Goal: Information Seeking & Learning: Learn about a topic

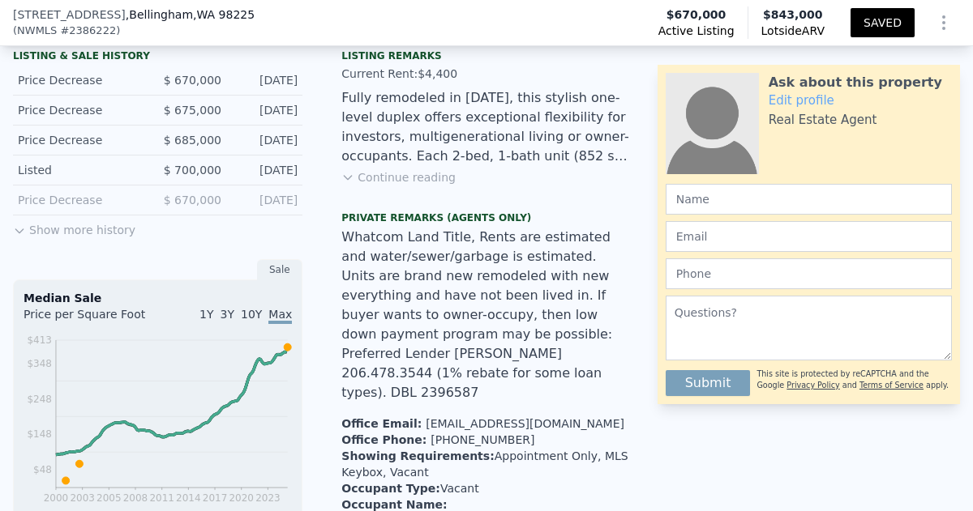
scroll to position [419, 0]
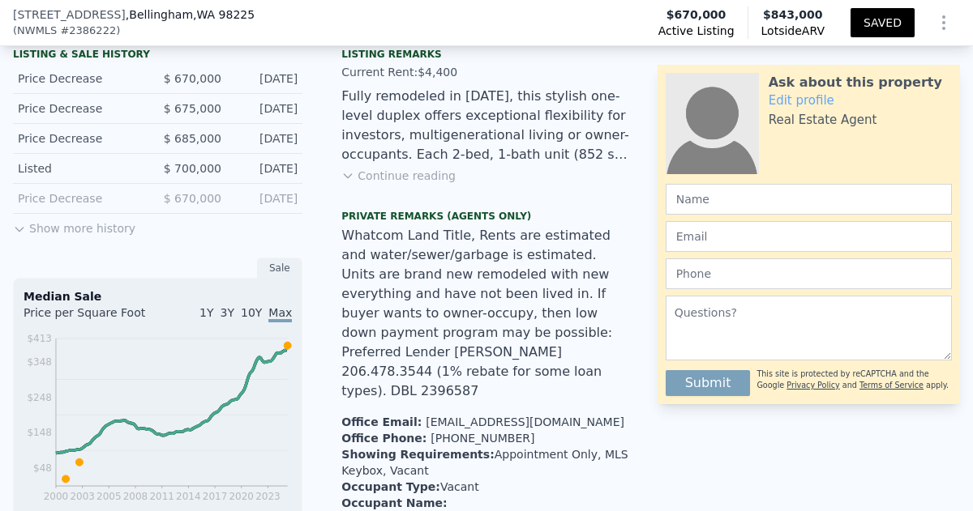
click at [423, 179] on button "Continue reading" at bounding box center [398, 176] width 114 height 16
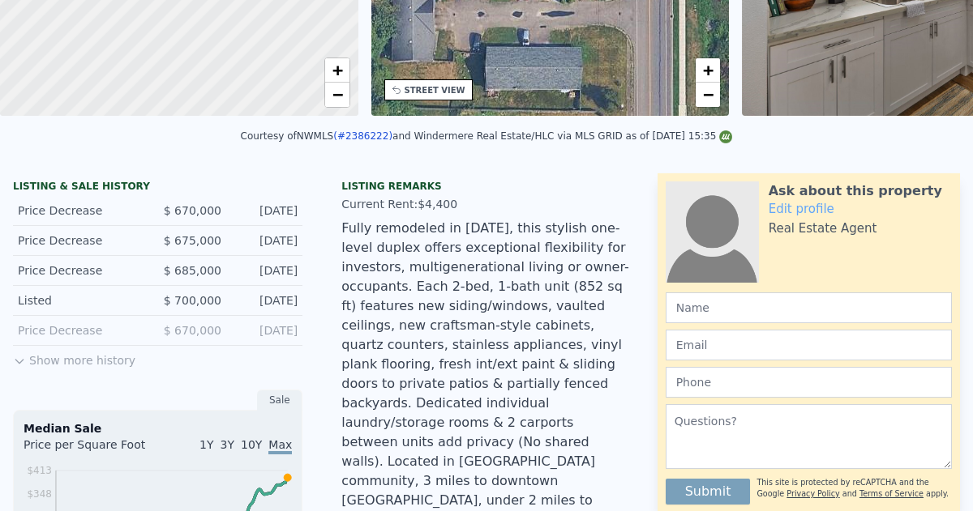
scroll to position [0, 0]
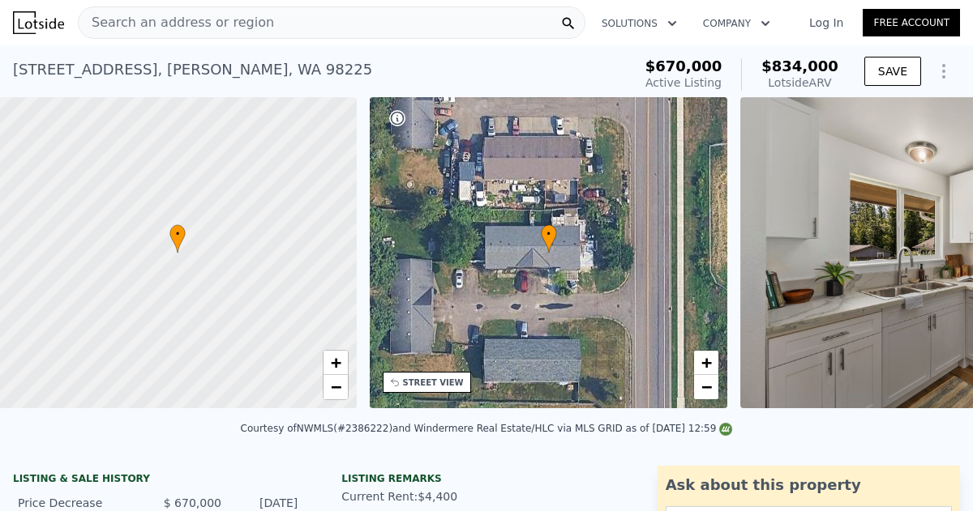
scroll to position [0, 6]
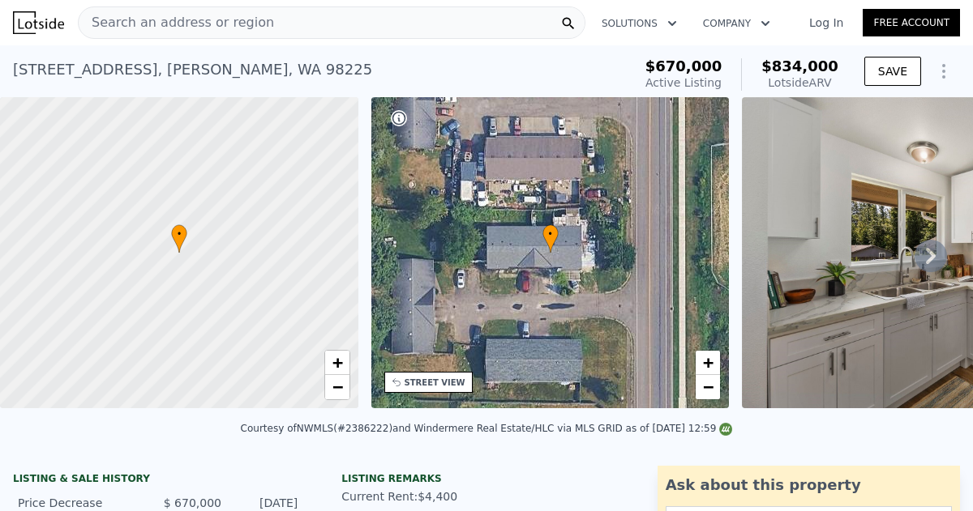
click at [929, 250] on icon at bounding box center [931, 256] width 10 height 16
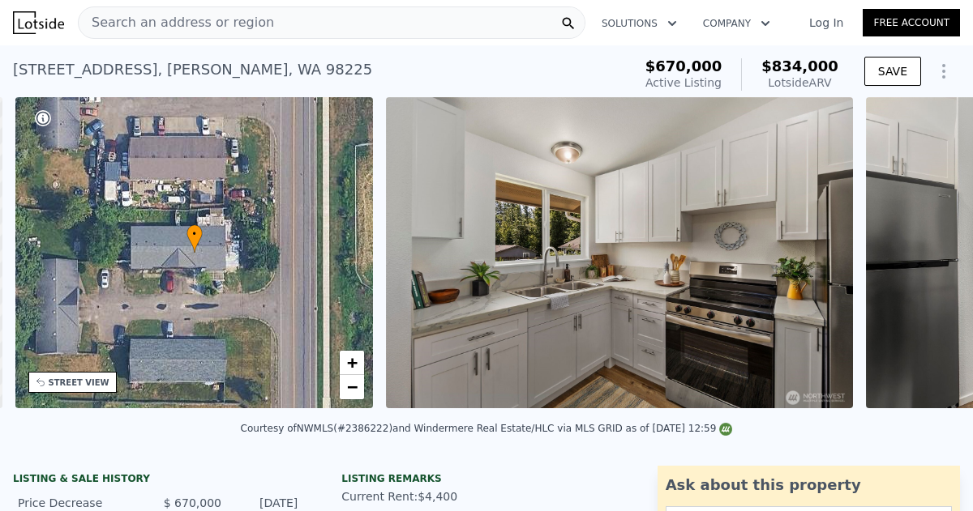
scroll to position [0, 377]
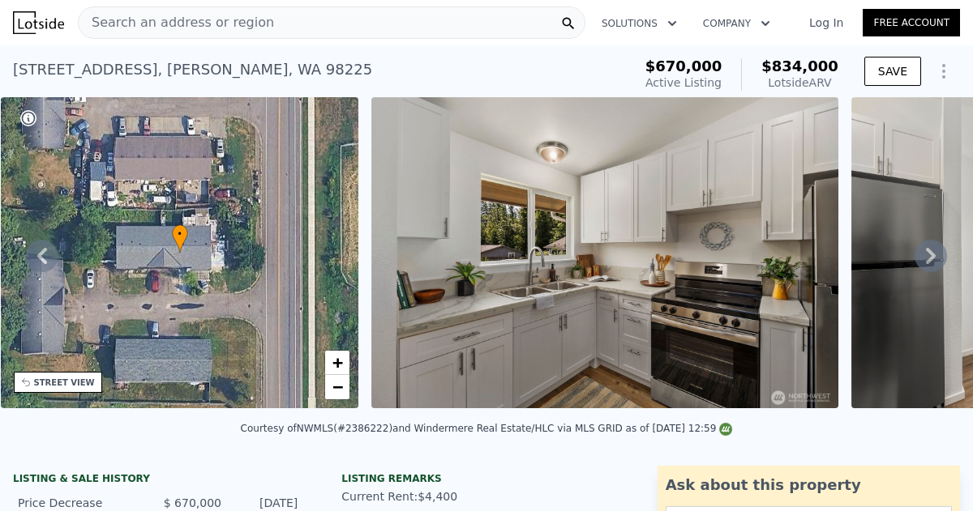
click at [929, 250] on icon at bounding box center [931, 256] width 10 height 16
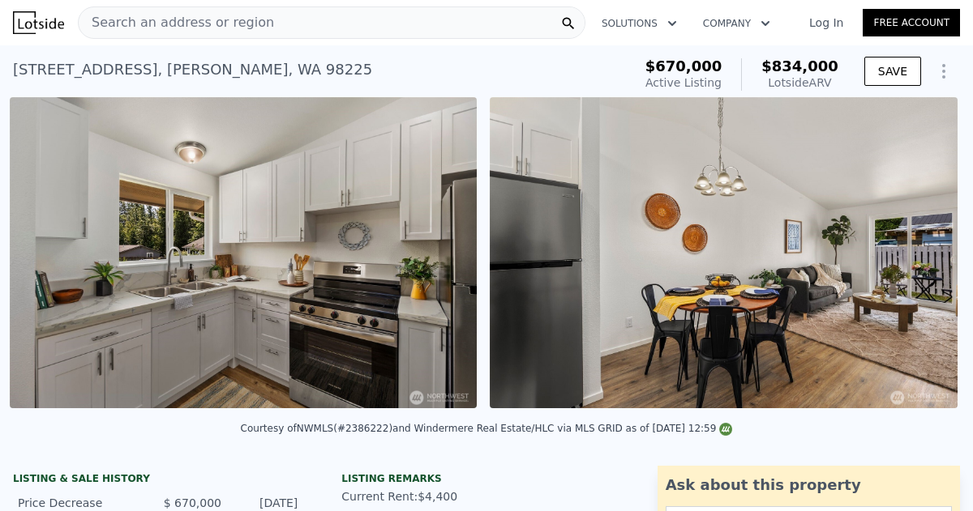
scroll to position [0, 742]
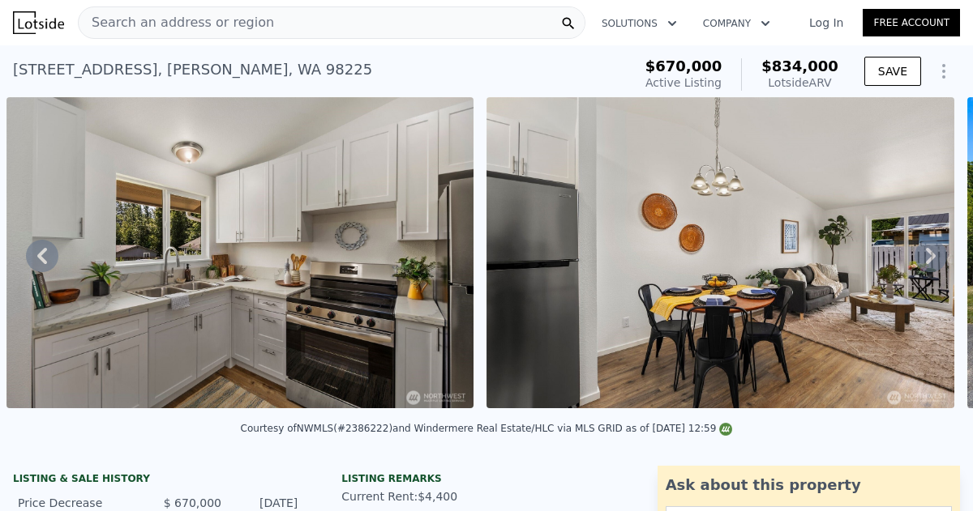
click at [929, 250] on icon at bounding box center [931, 256] width 10 height 16
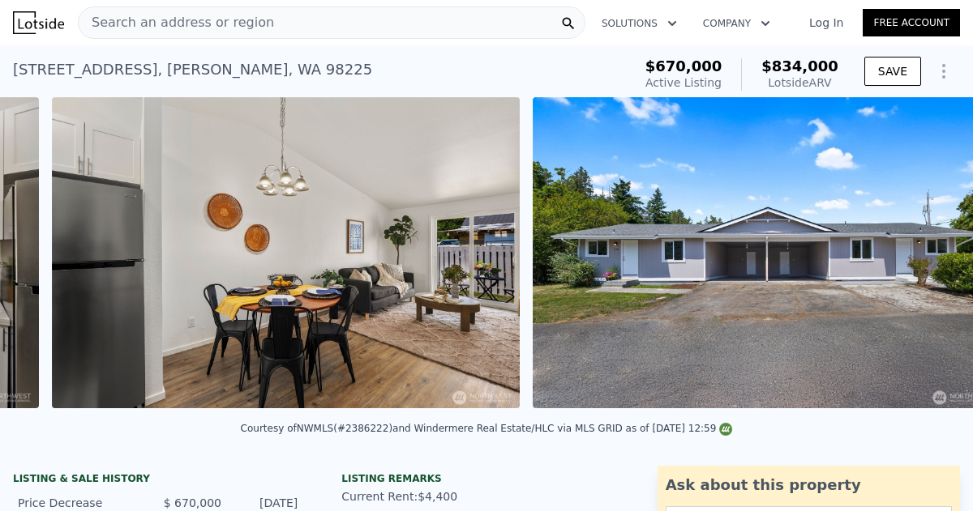
scroll to position [0, 1221]
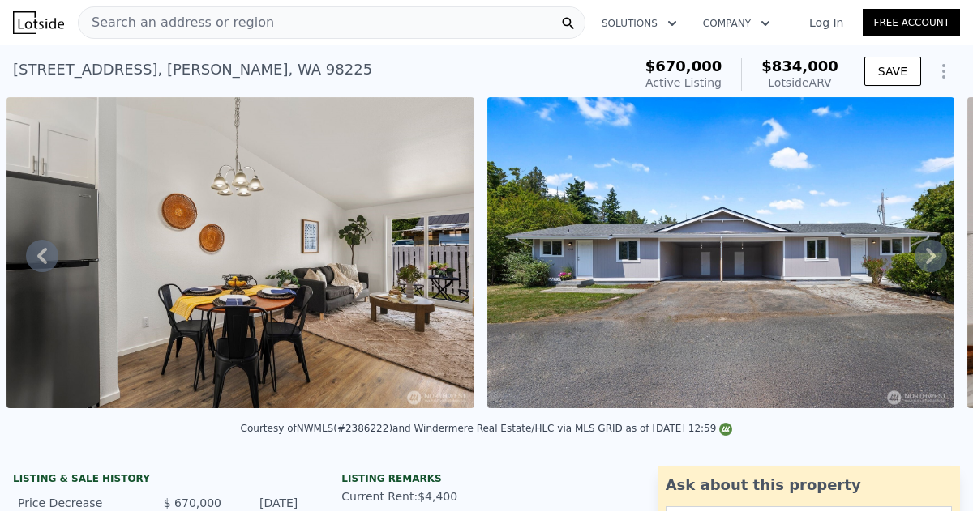
click at [929, 250] on icon at bounding box center [931, 256] width 10 height 16
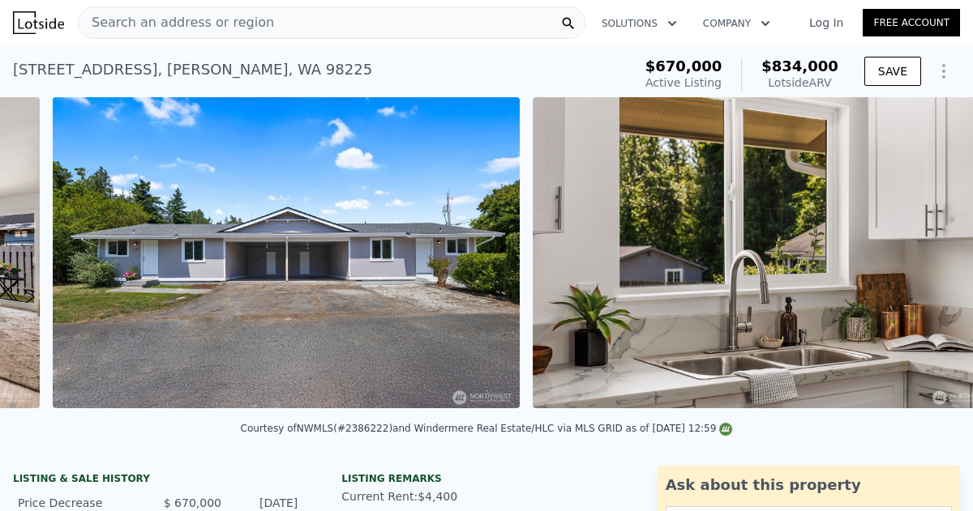
scroll to position [0, 1701]
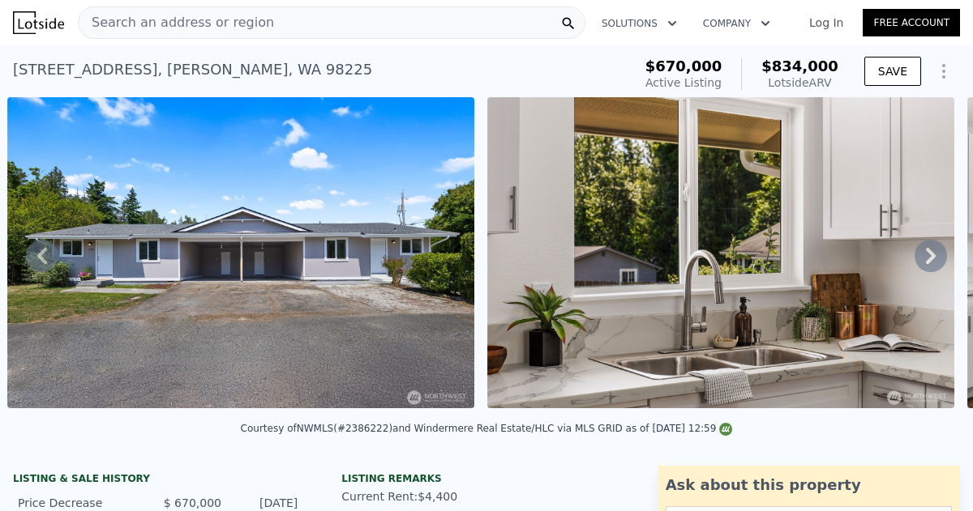
click at [929, 250] on icon at bounding box center [931, 256] width 10 height 16
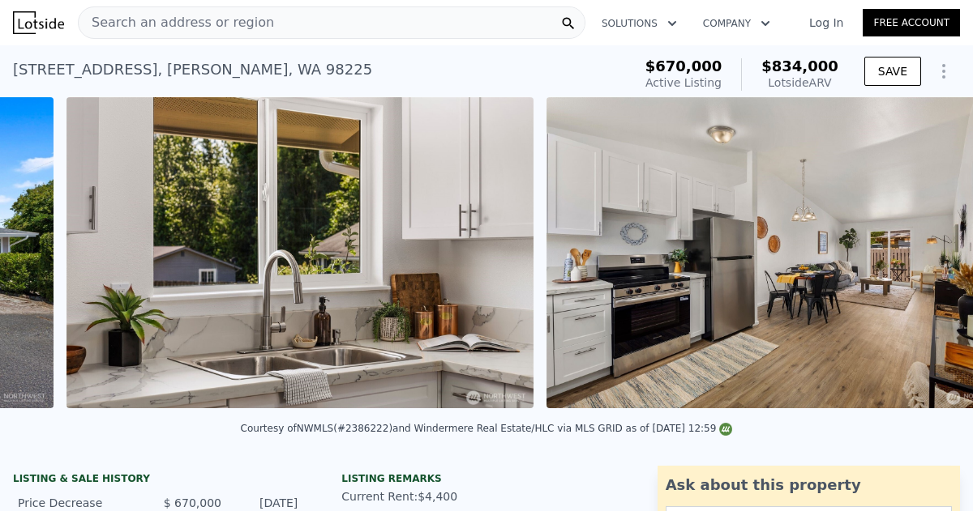
scroll to position [0, 2181]
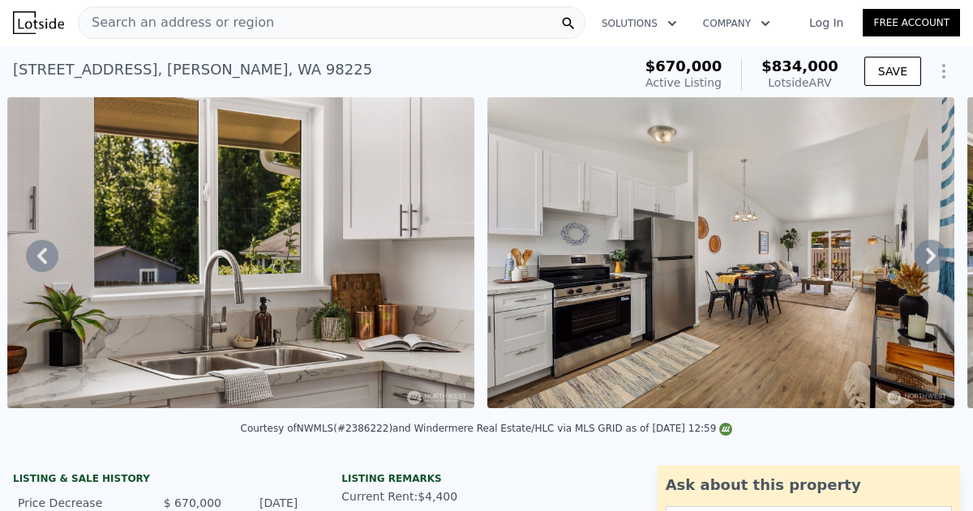
click at [929, 250] on icon at bounding box center [931, 256] width 10 height 16
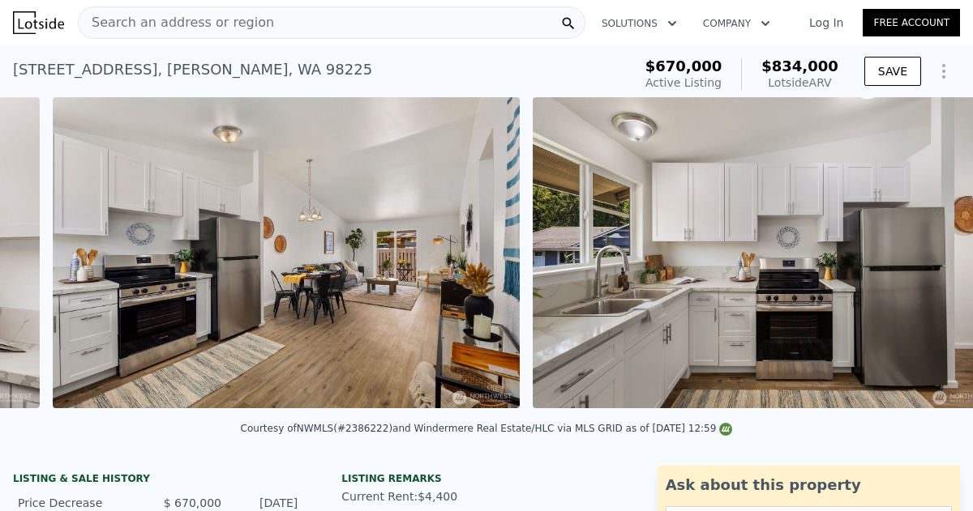
scroll to position [0, 2662]
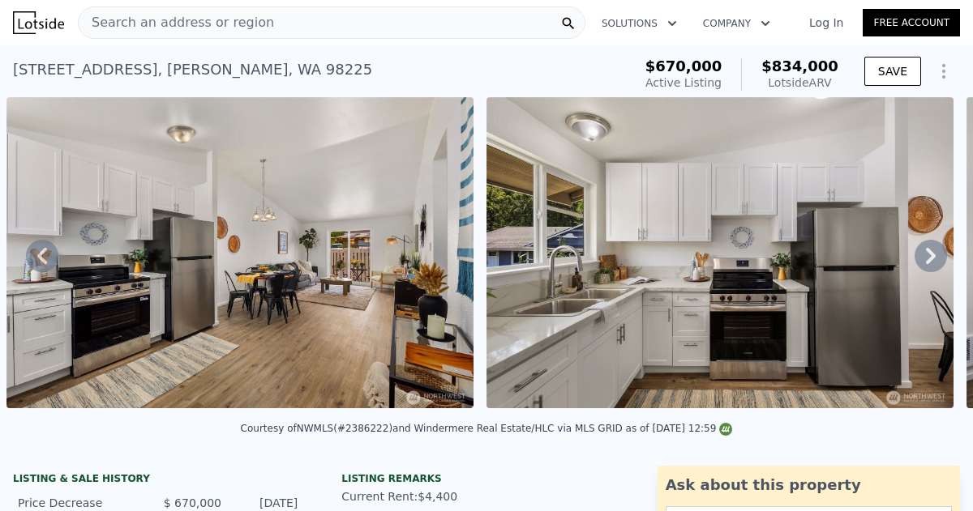
click at [929, 250] on icon at bounding box center [931, 256] width 10 height 16
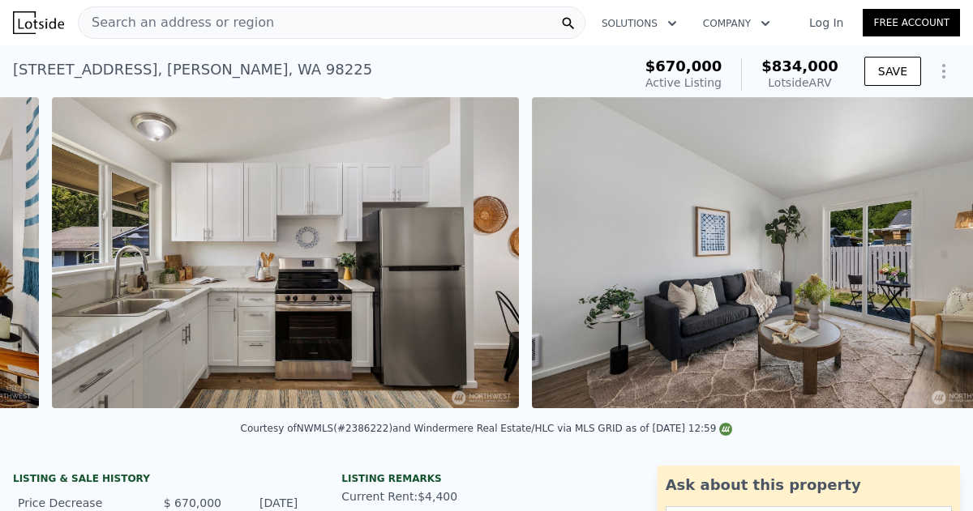
scroll to position [0, 3141]
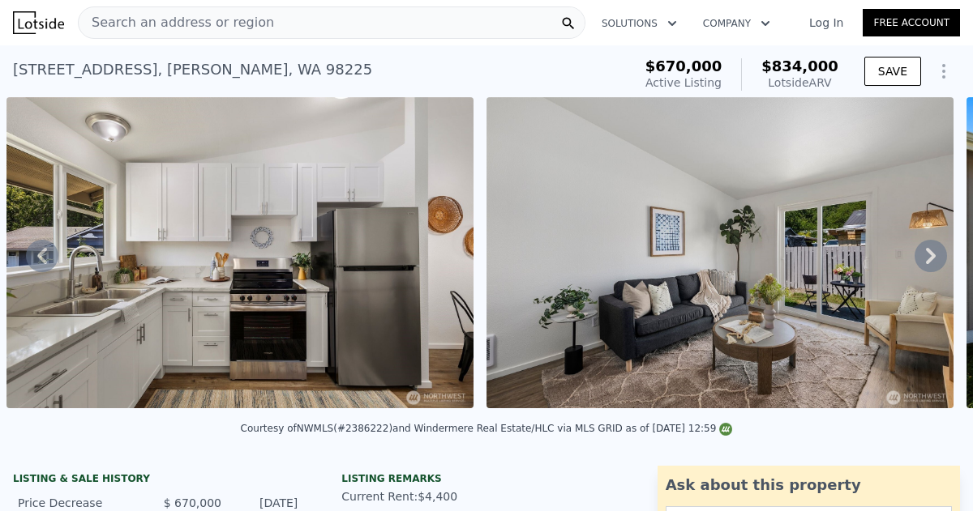
click at [929, 250] on icon at bounding box center [931, 256] width 10 height 16
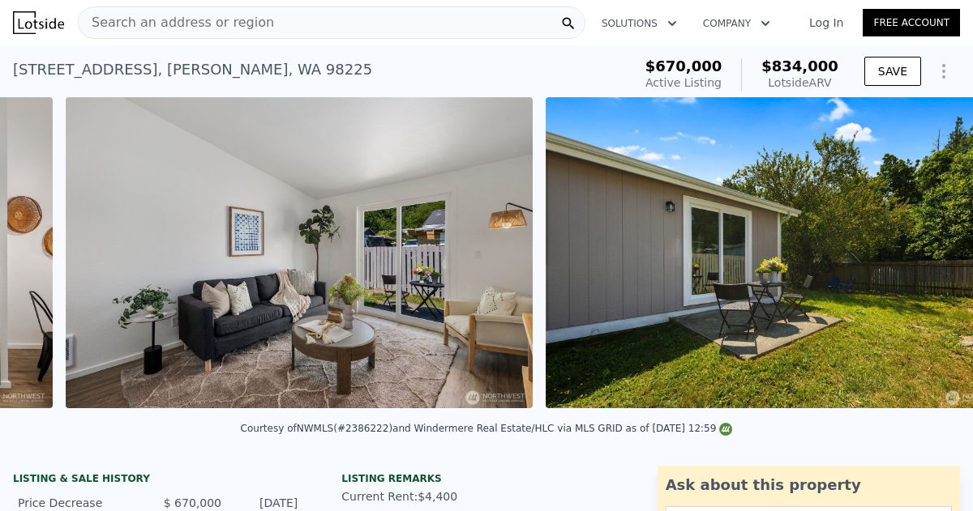
scroll to position [0, 3621]
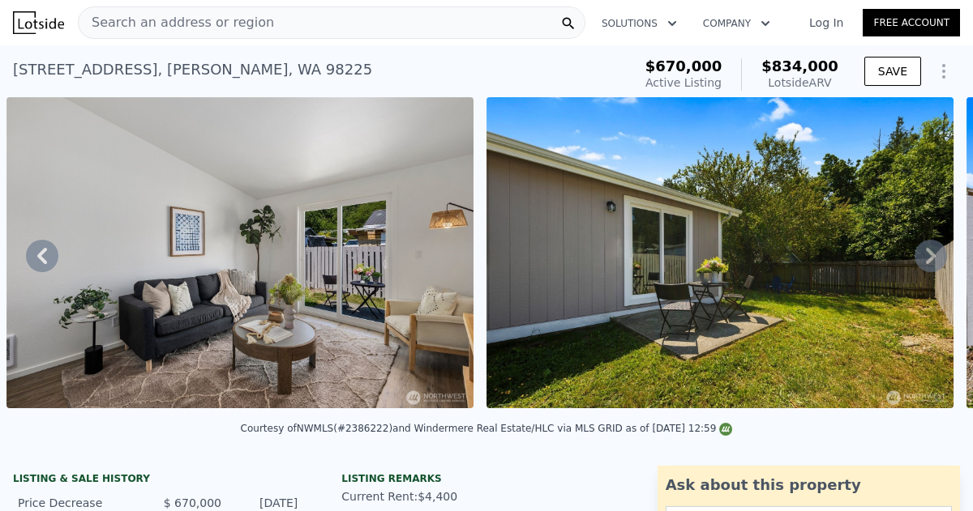
click at [929, 250] on icon at bounding box center [931, 256] width 10 height 16
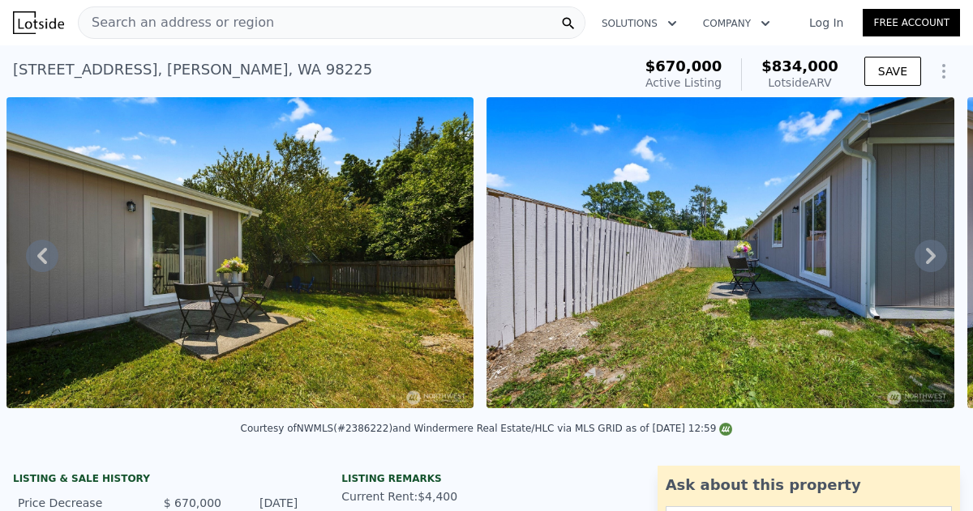
click at [929, 250] on icon at bounding box center [931, 256] width 10 height 16
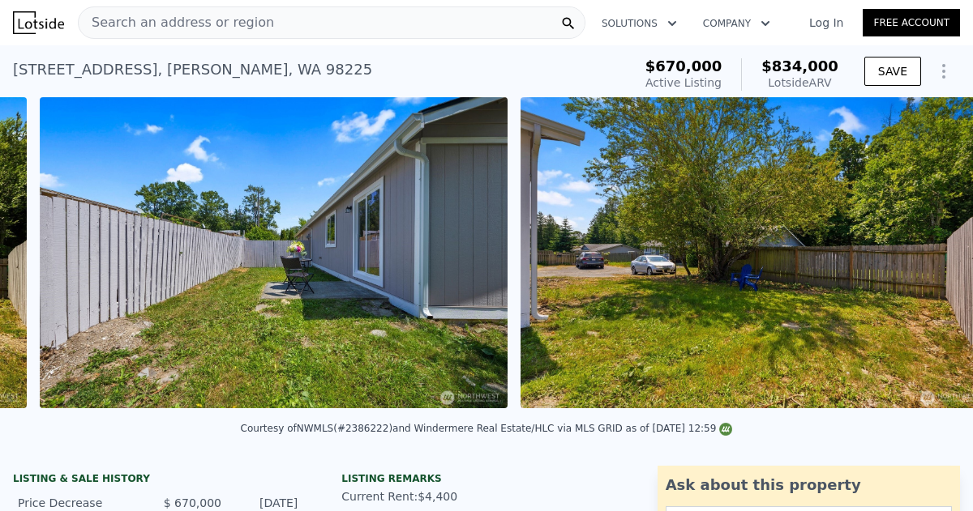
scroll to position [0, 4581]
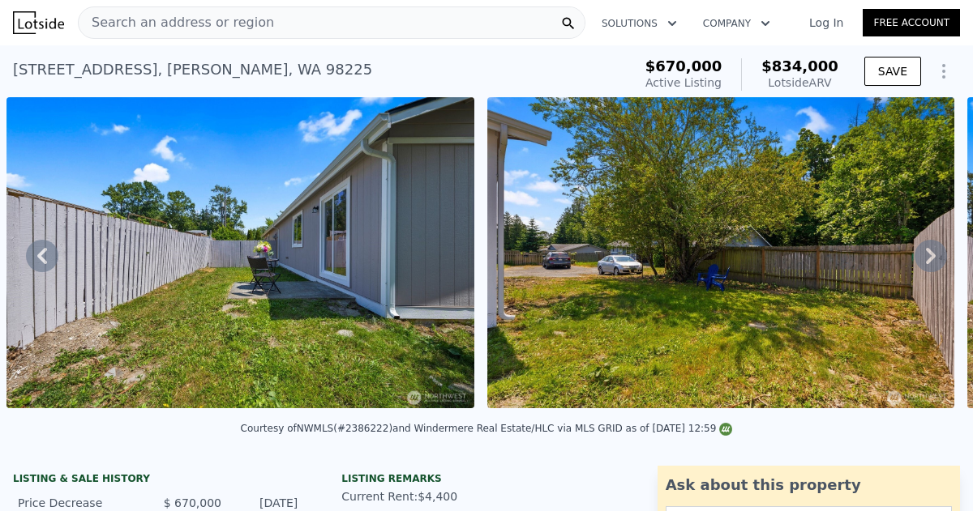
click at [929, 250] on icon at bounding box center [931, 256] width 10 height 16
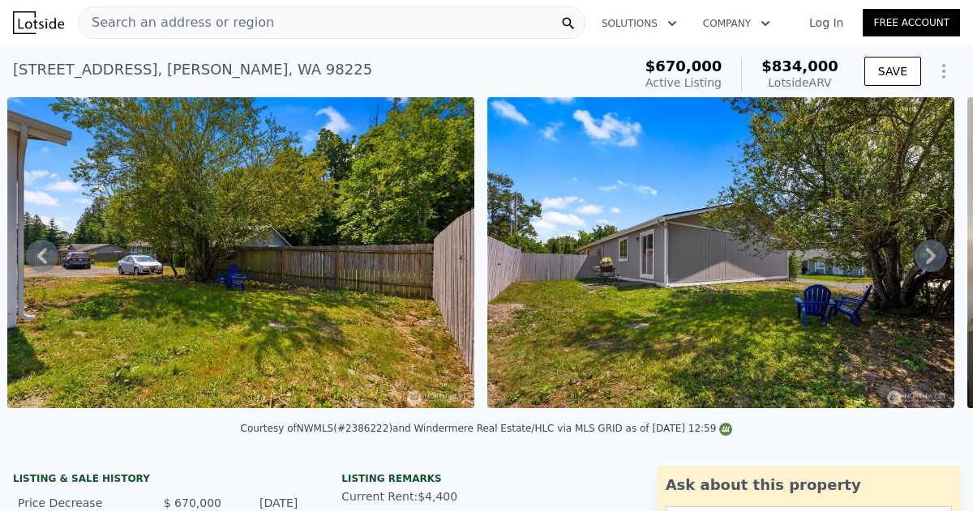
click at [929, 250] on icon at bounding box center [931, 256] width 10 height 16
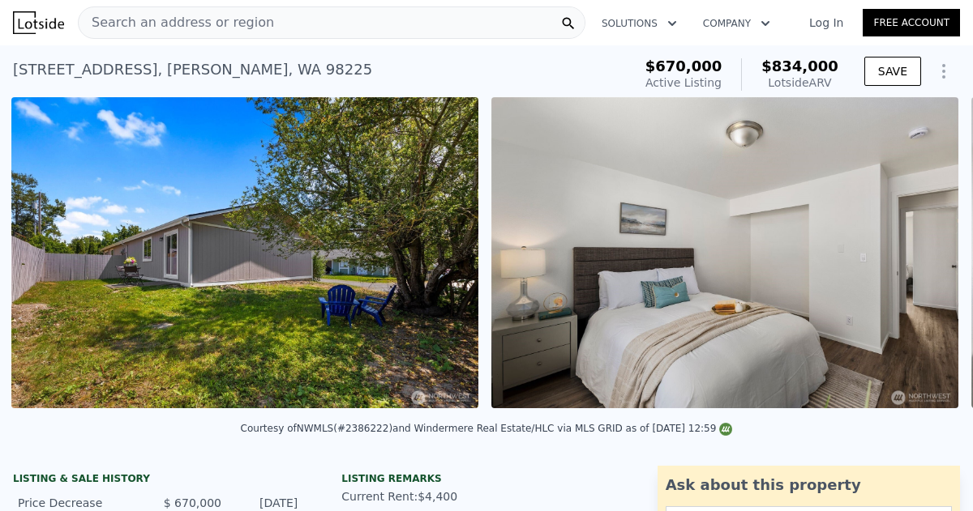
scroll to position [0, 5541]
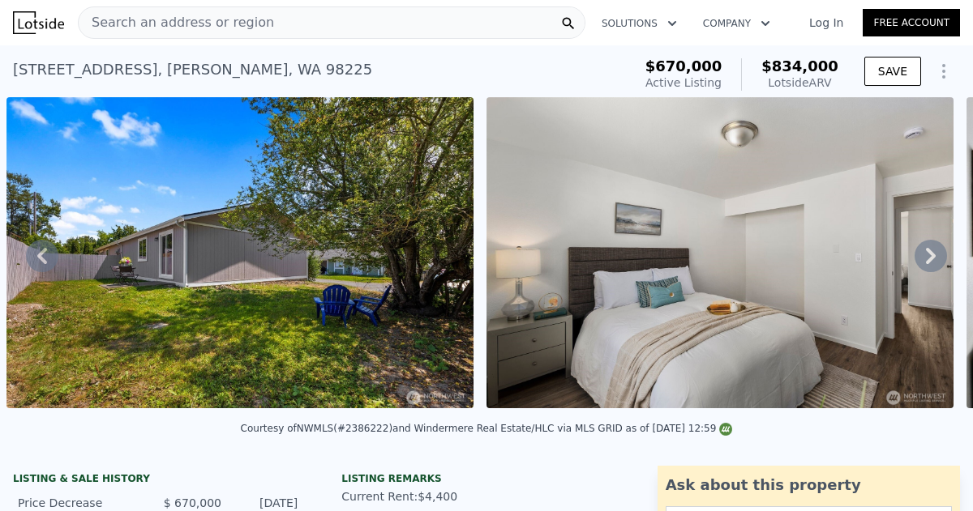
click at [929, 250] on icon at bounding box center [931, 256] width 10 height 16
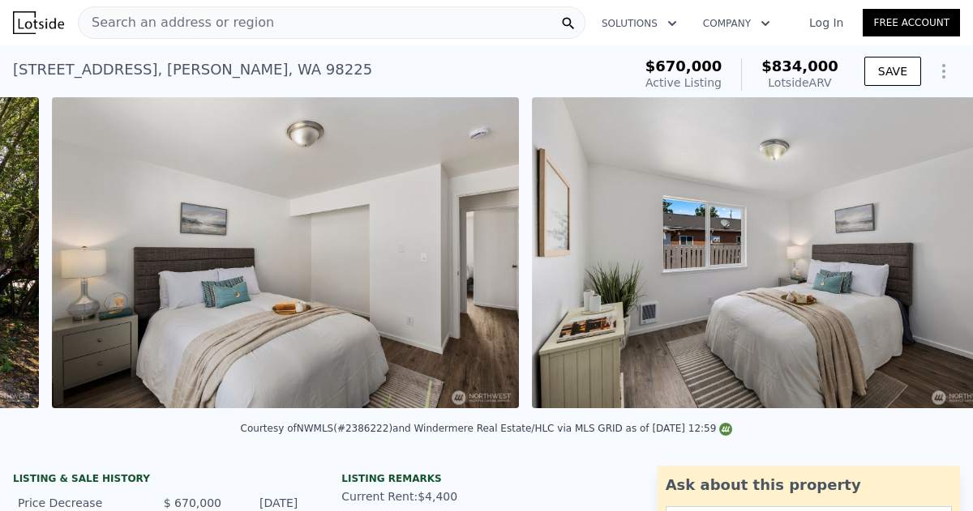
scroll to position [0, 6021]
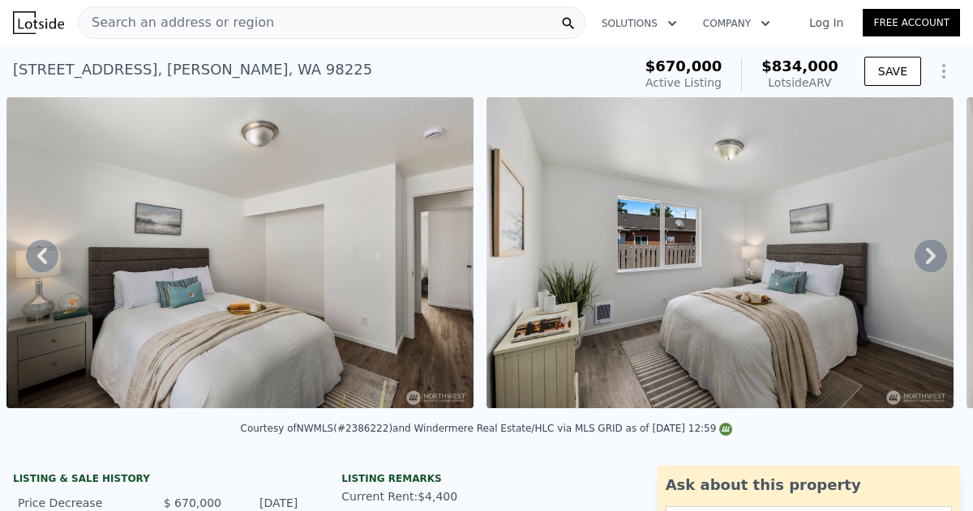
click at [929, 250] on icon at bounding box center [931, 256] width 10 height 16
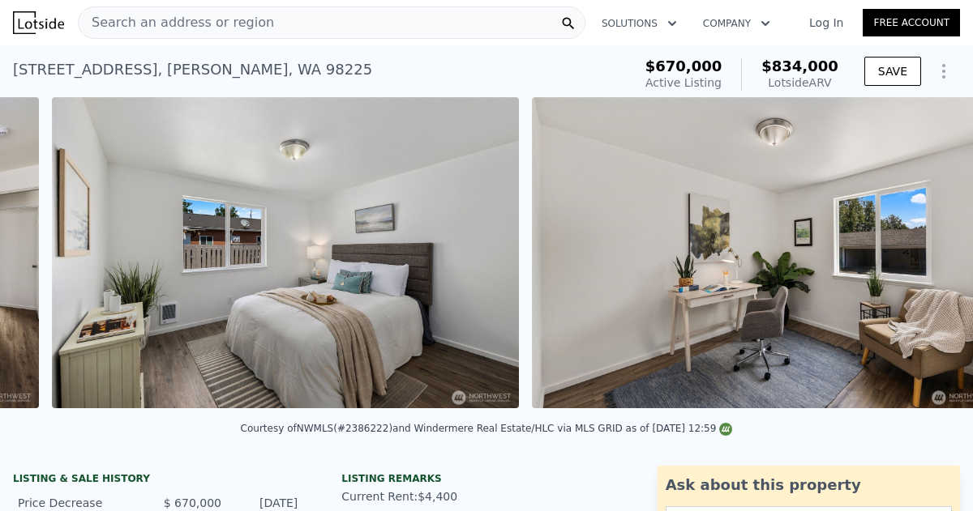
scroll to position [0, 6501]
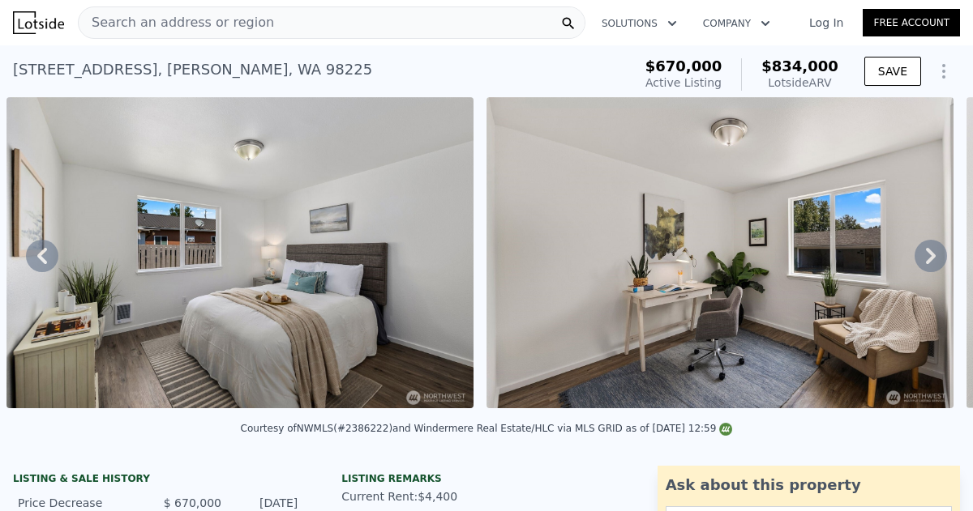
click at [929, 250] on icon at bounding box center [931, 256] width 10 height 16
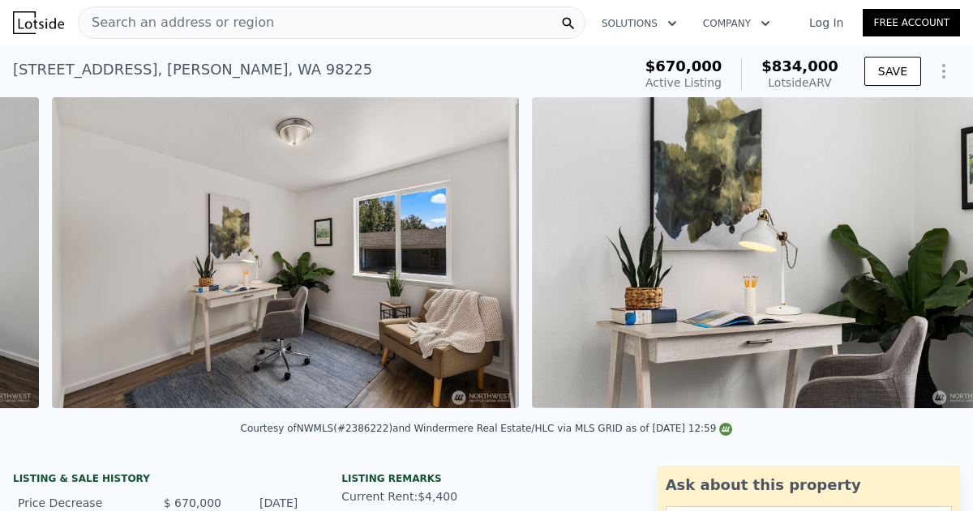
scroll to position [0, 6981]
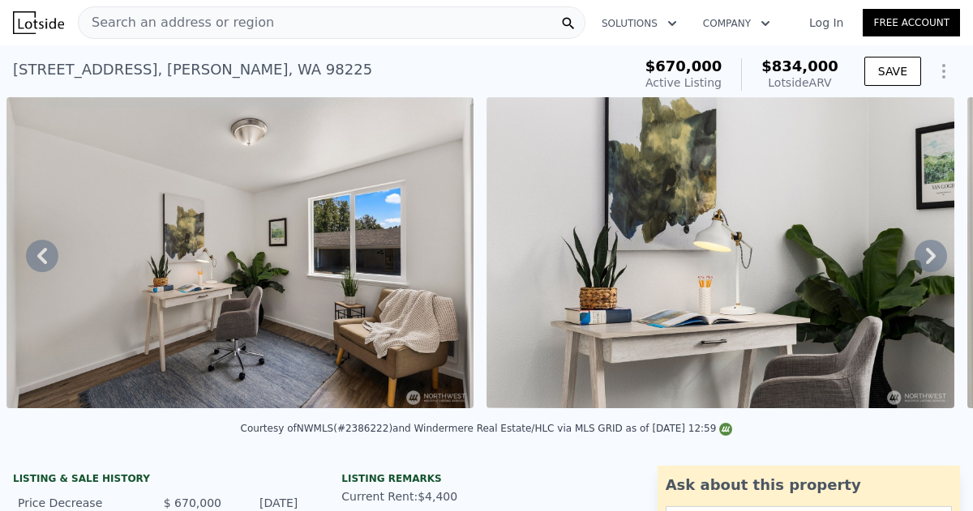
click at [929, 250] on icon at bounding box center [931, 256] width 10 height 16
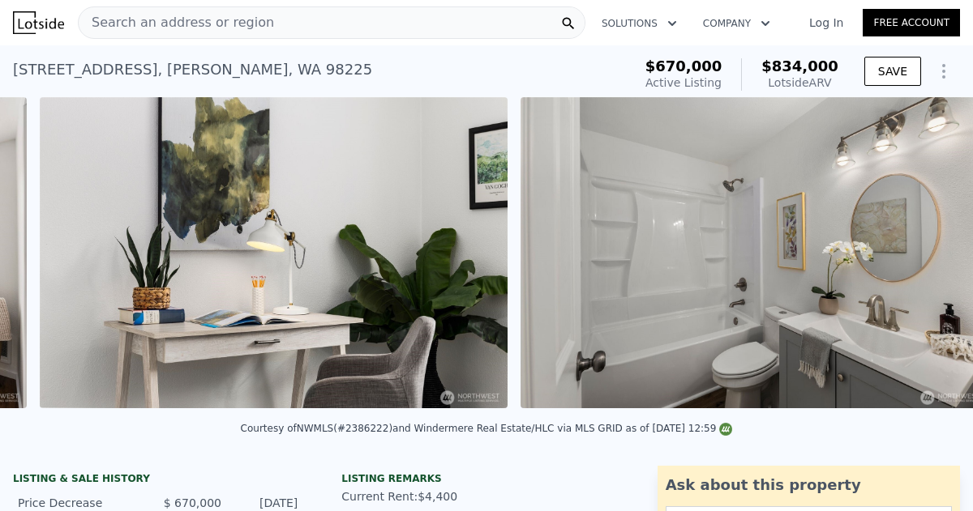
scroll to position [0, 7461]
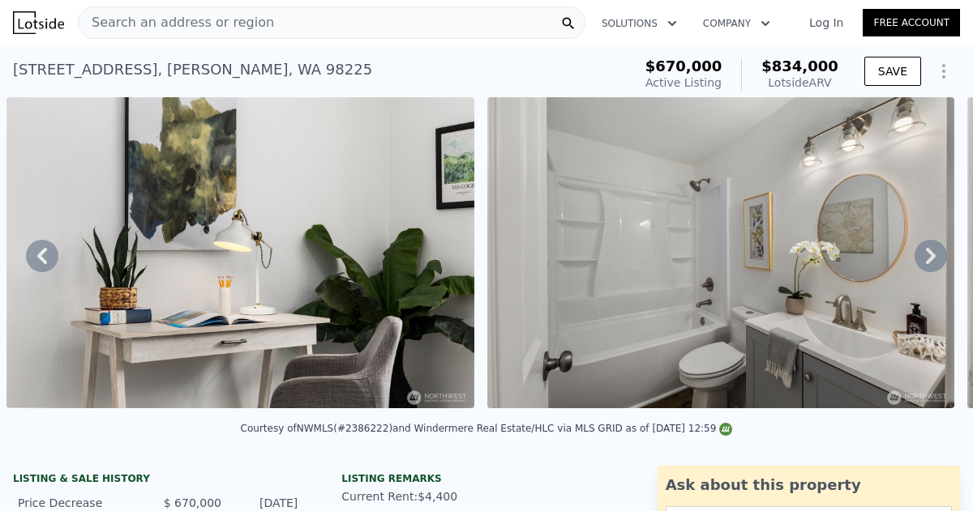
click at [929, 250] on icon at bounding box center [931, 256] width 10 height 16
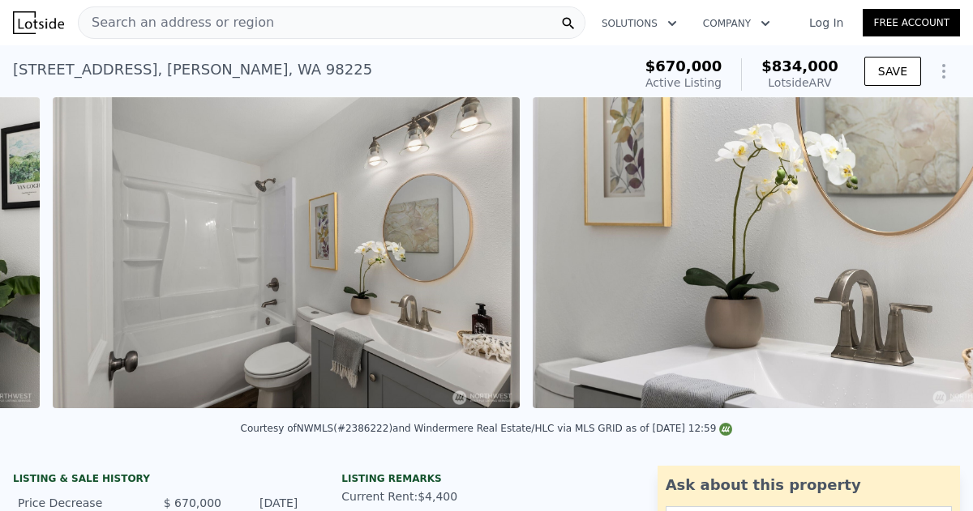
scroll to position [0, 7940]
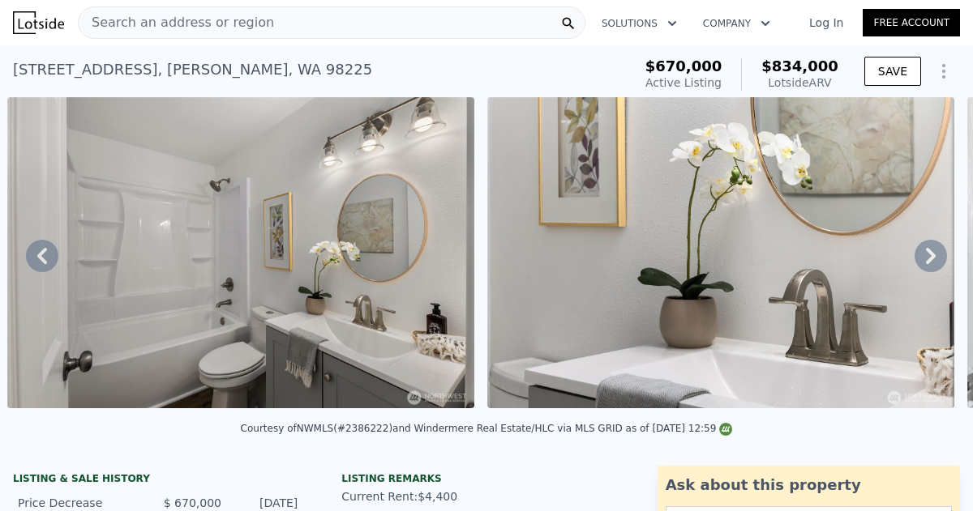
click at [929, 250] on icon at bounding box center [931, 256] width 10 height 16
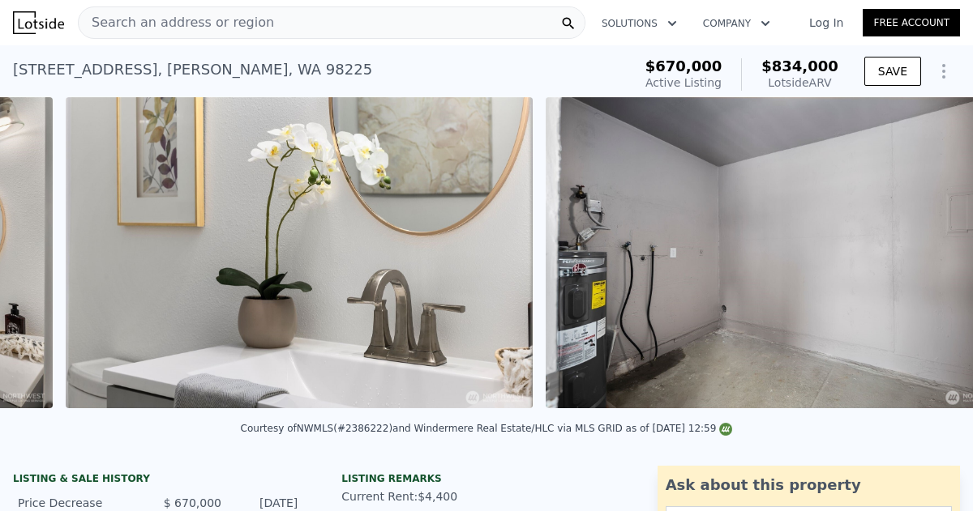
scroll to position [0, 8421]
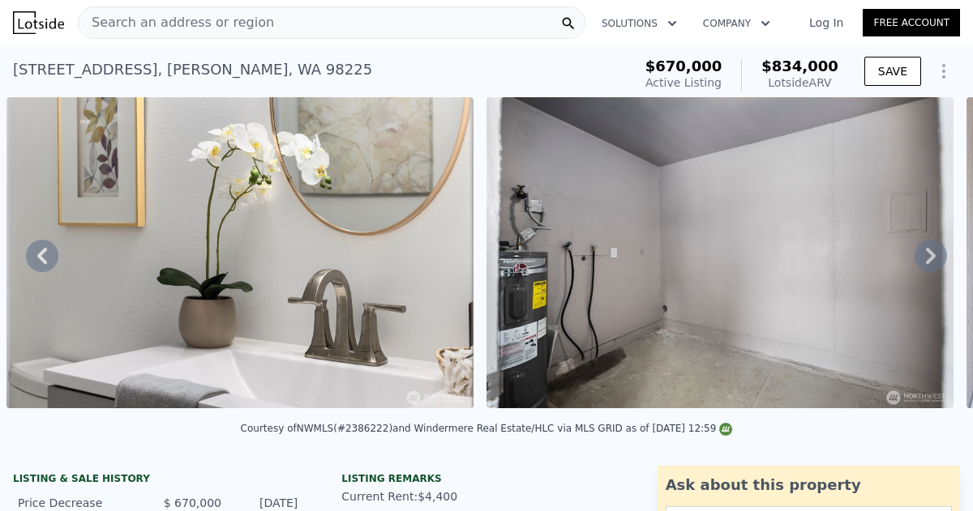
click at [929, 250] on icon at bounding box center [931, 256] width 10 height 16
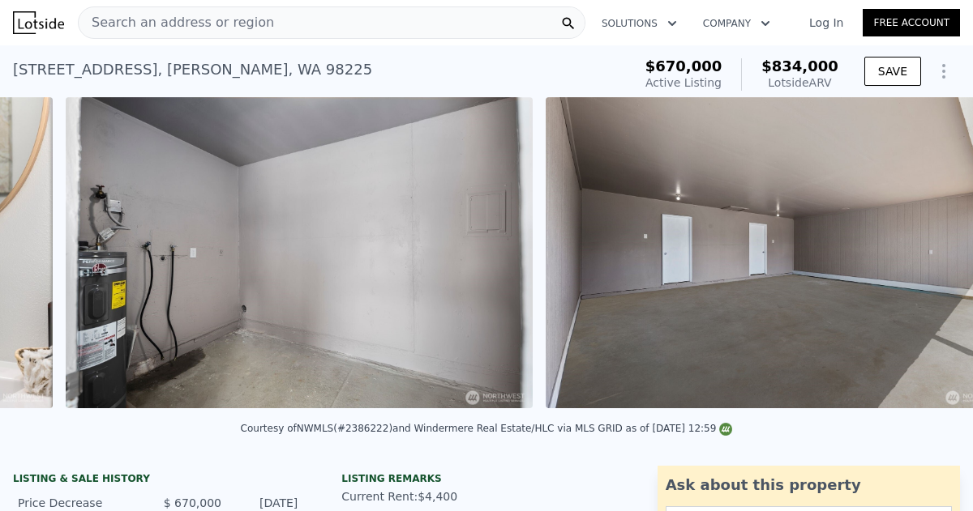
scroll to position [0, 8901]
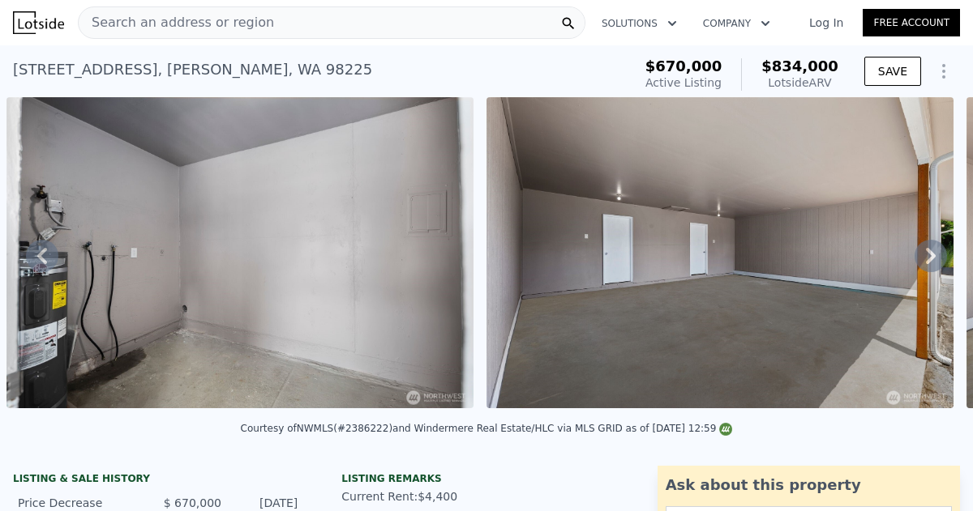
click at [929, 250] on icon at bounding box center [931, 256] width 10 height 16
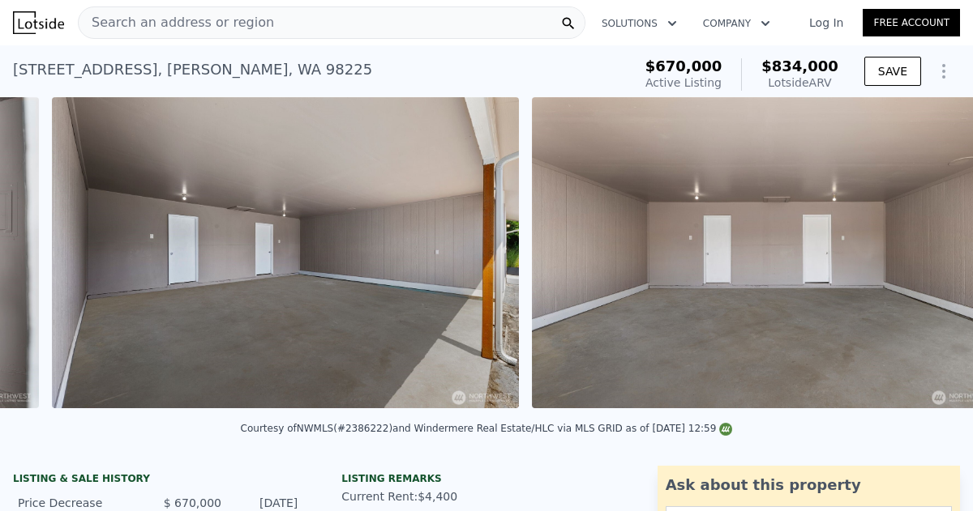
scroll to position [0, 9381]
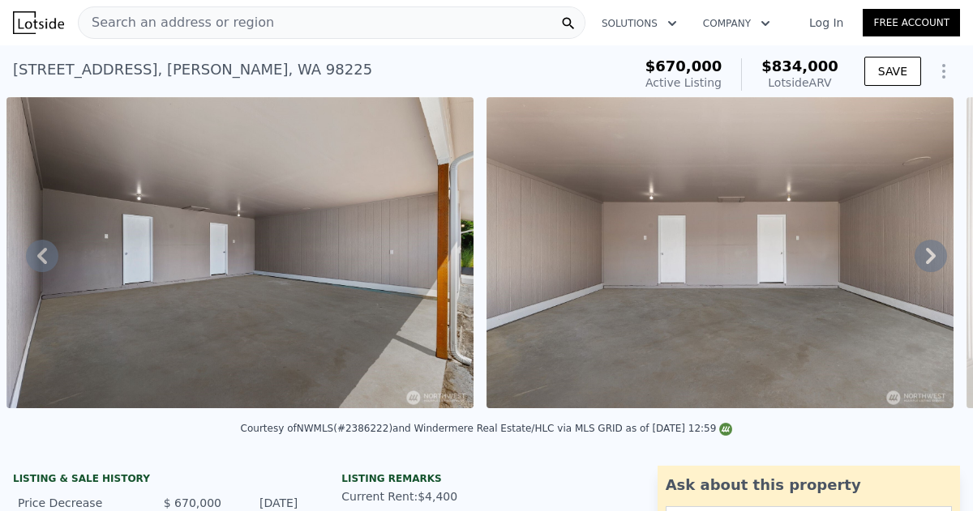
click at [929, 250] on icon at bounding box center [931, 256] width 10 height 16
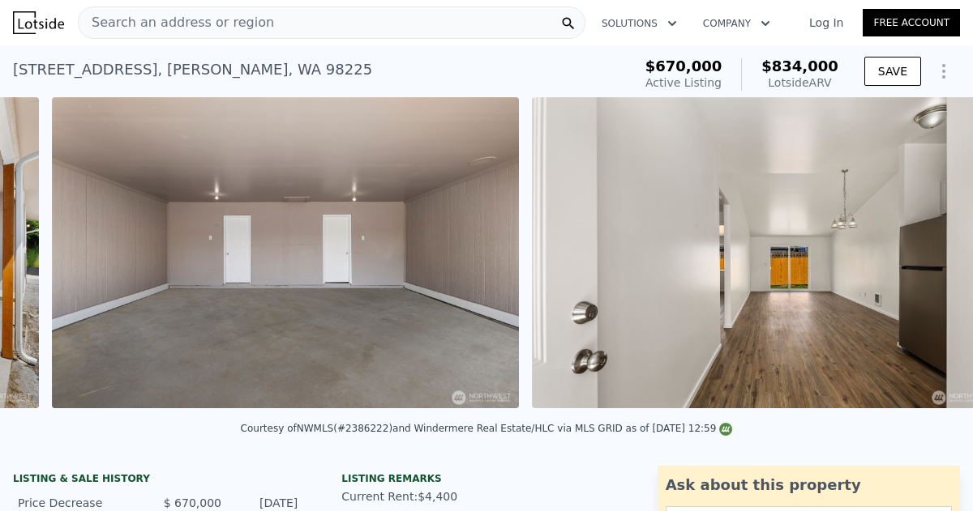
scroll to position [0, 9860]
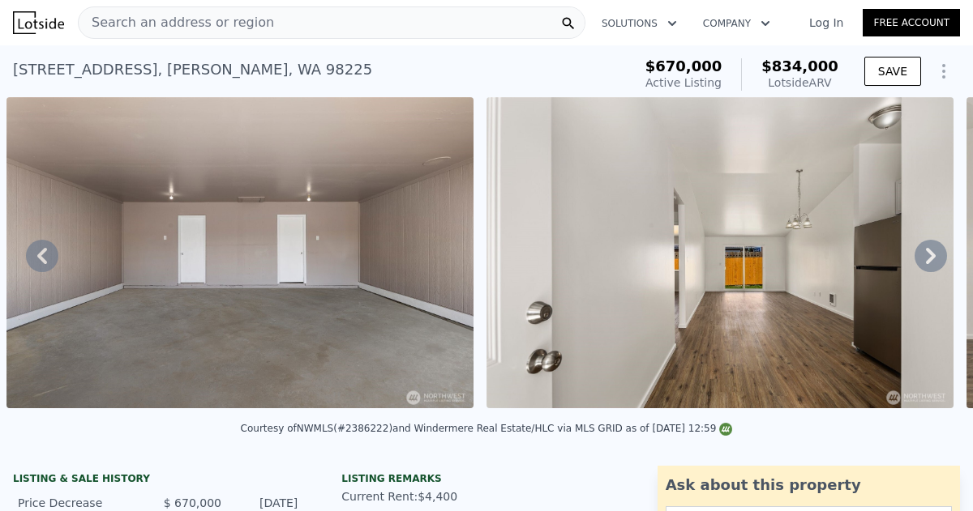
click at [929, 250] on icon at bounding box center [931, 256] width 10 height 16
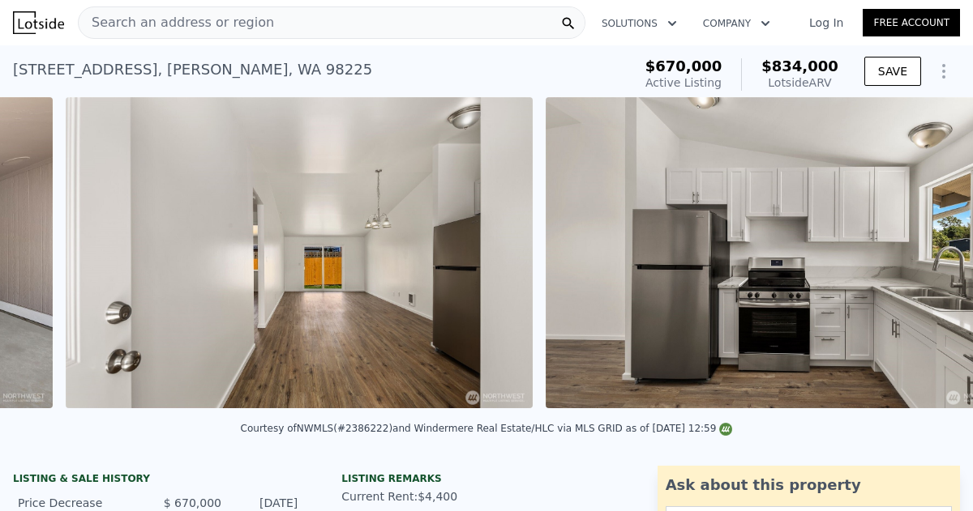
scroll to position [0, 10340]
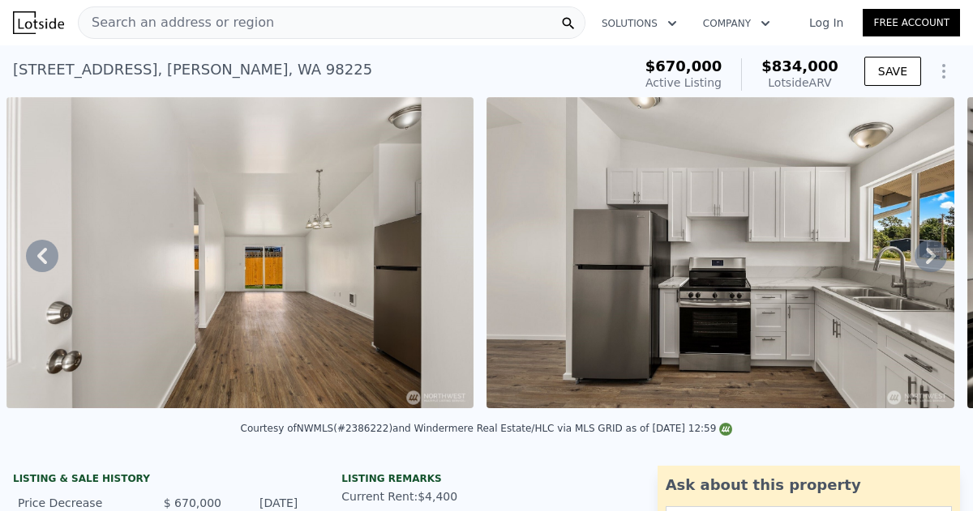
click at [929, 250] on icon at bounding box center [931, 256] width 10 height 16
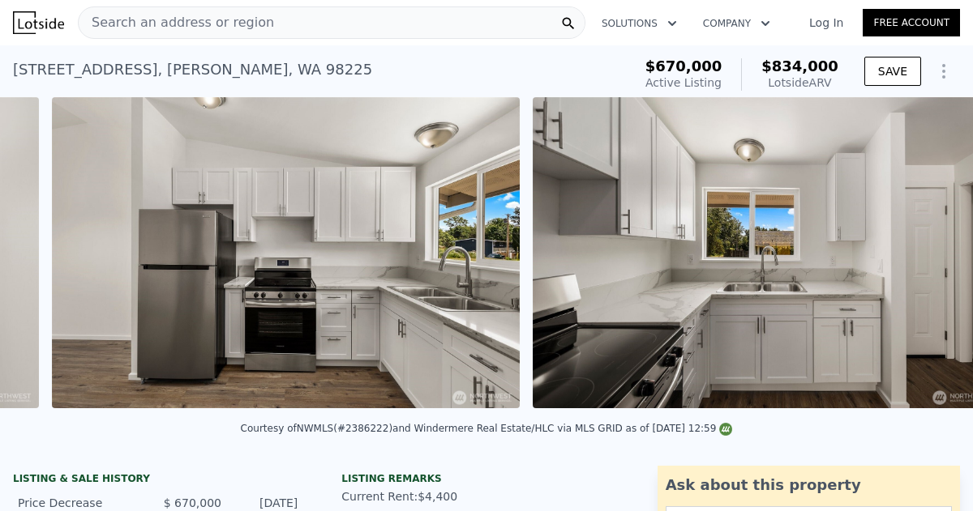
scroll to position [0, 10820]
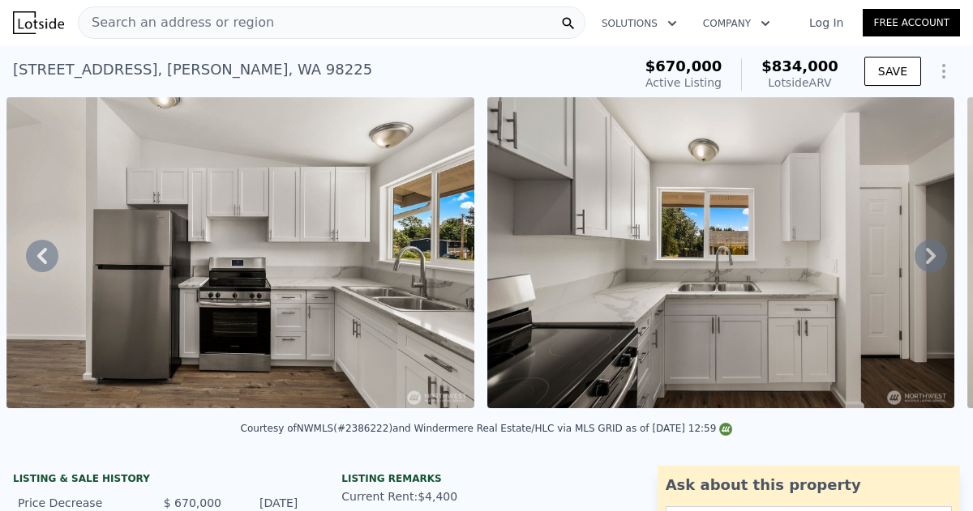
click at [929, 250] on icon at bounding box center [931, 256] width 10 height 16
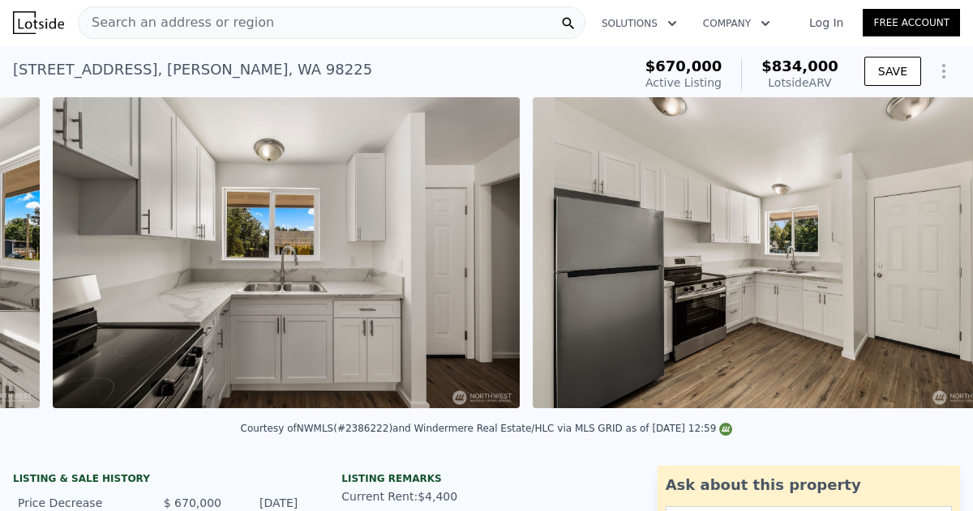
scroll to position [0, 11301]
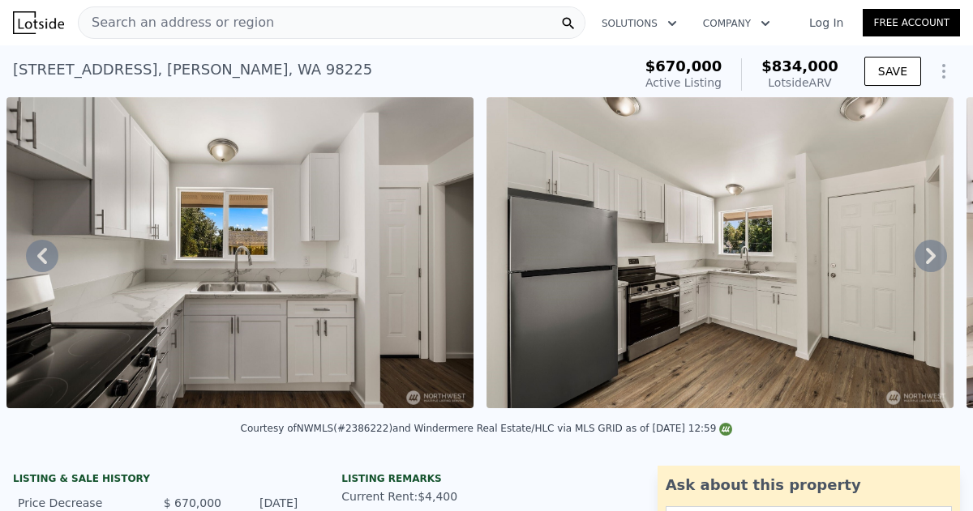
click at [929, 250] on icon at bounding box center [931, 256] width 10 height 16
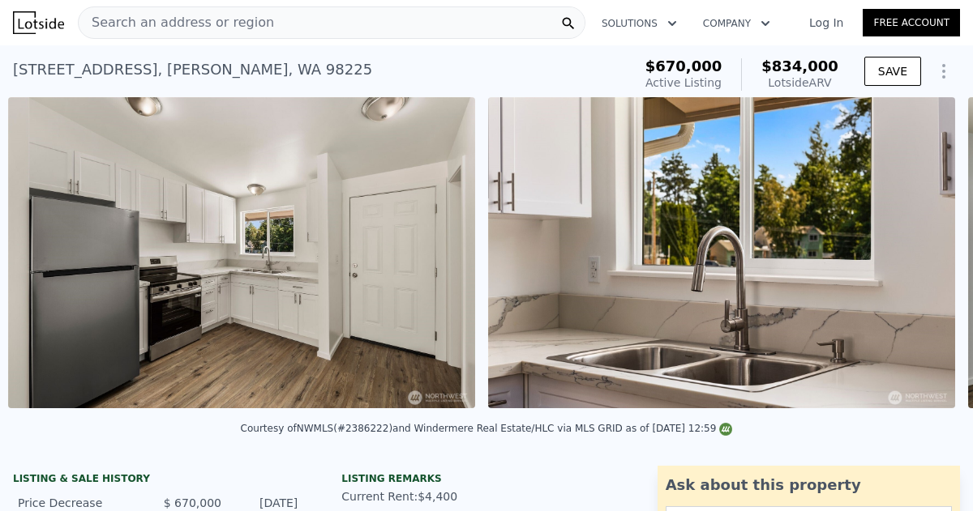
scroll to position [0, 11781]
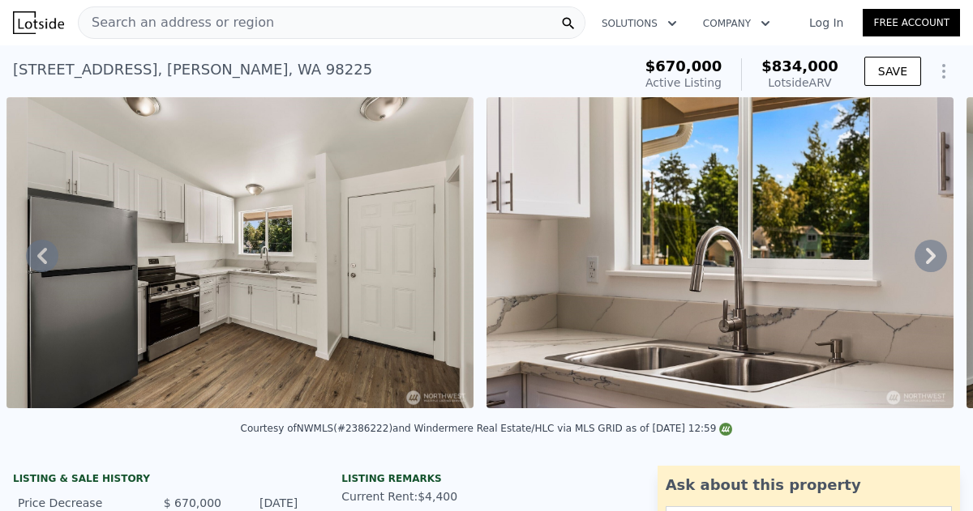
click at [929, 250] on icon at bounding box center [931, 256] width 10 height 16
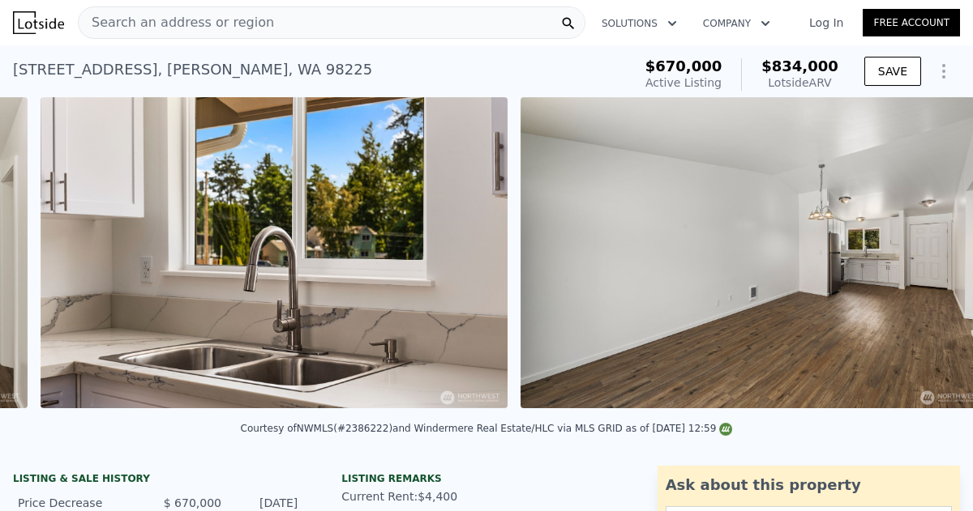
scroll to position [0, 12260]
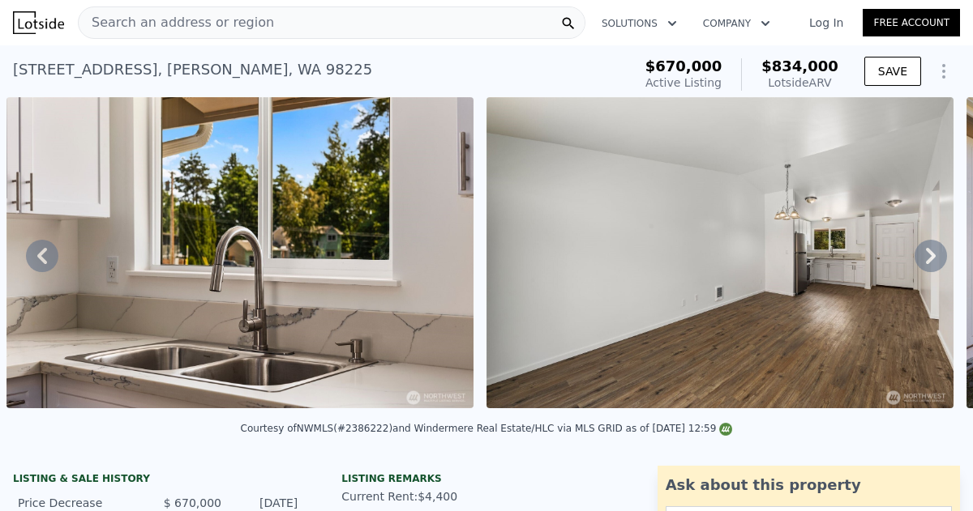
click at [929, 250] on icon at bounding box center [931, 256] width 10 height 16
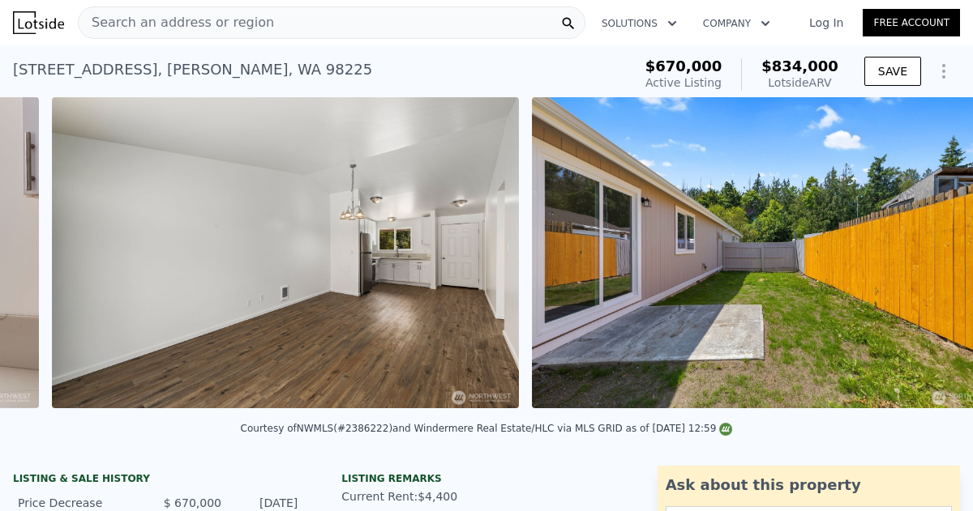
scroll to position [0, 12740]
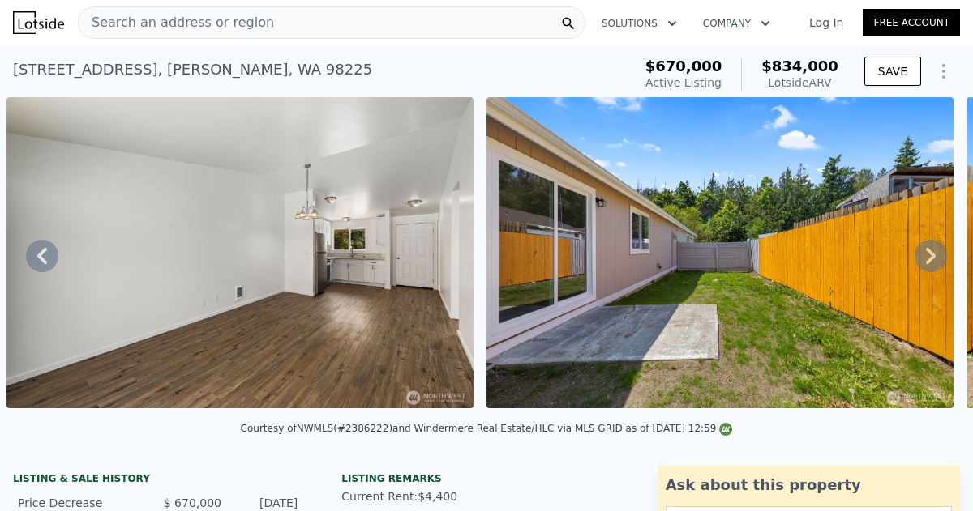
click at [929, 250] on icon at bounding box center [931, 256] width 10 height 16
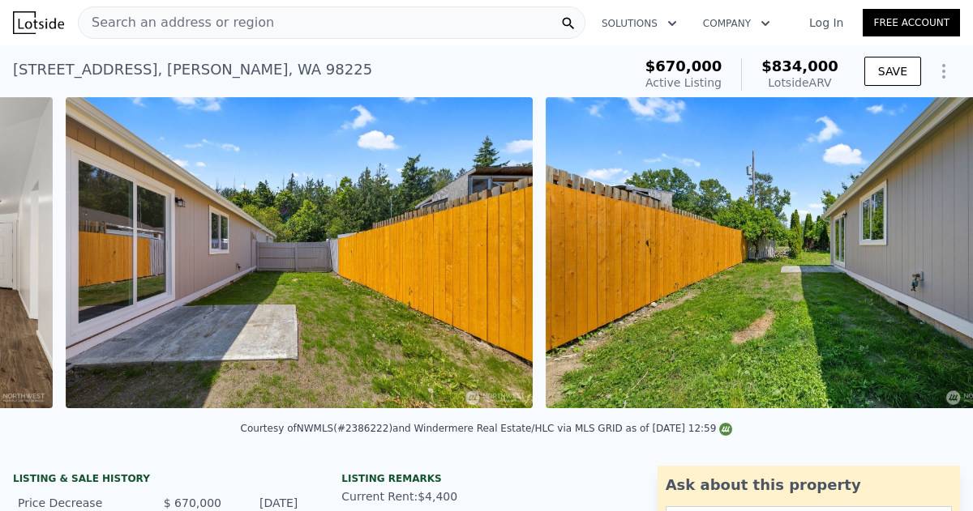
scroll to position [0, 13220]
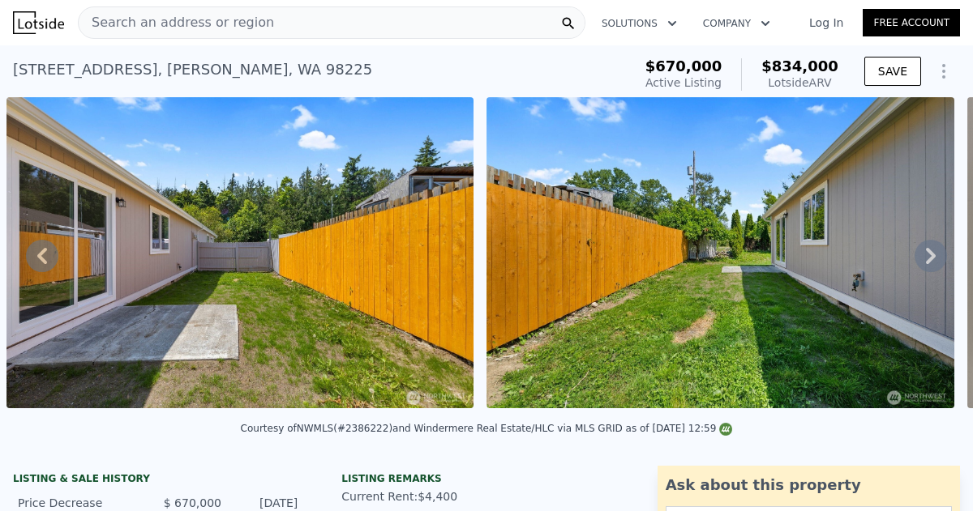
click at [929, 250] on icon at bounding box center [931, 256] width 10 height 16
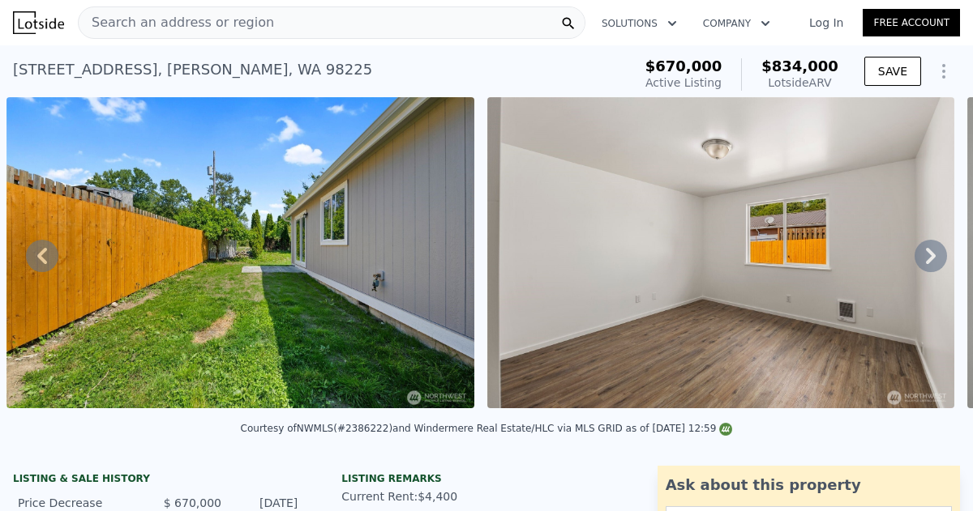
click at [929, 250] on icon at bounding box center [931, 256] width 10 height 16
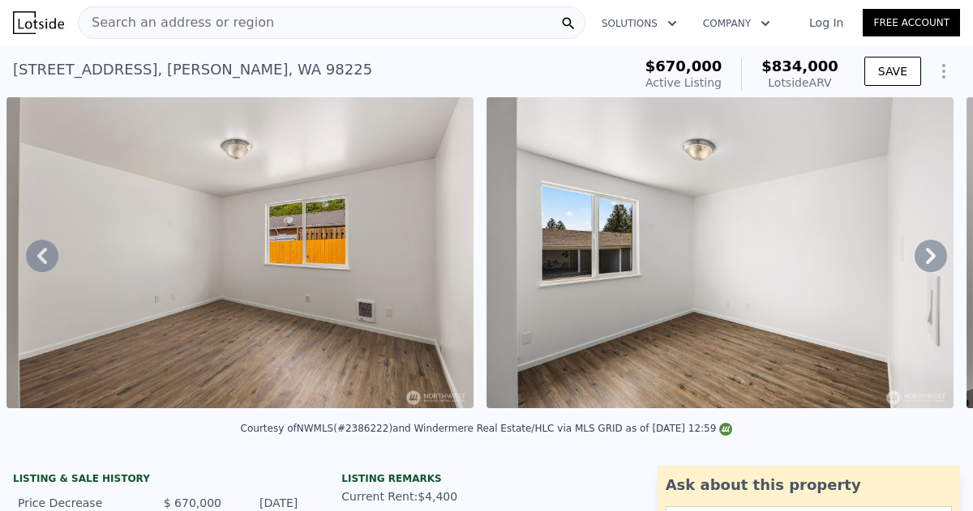
click at [929, 250] on icon at bounding box center [931, 256] width 10 height 16
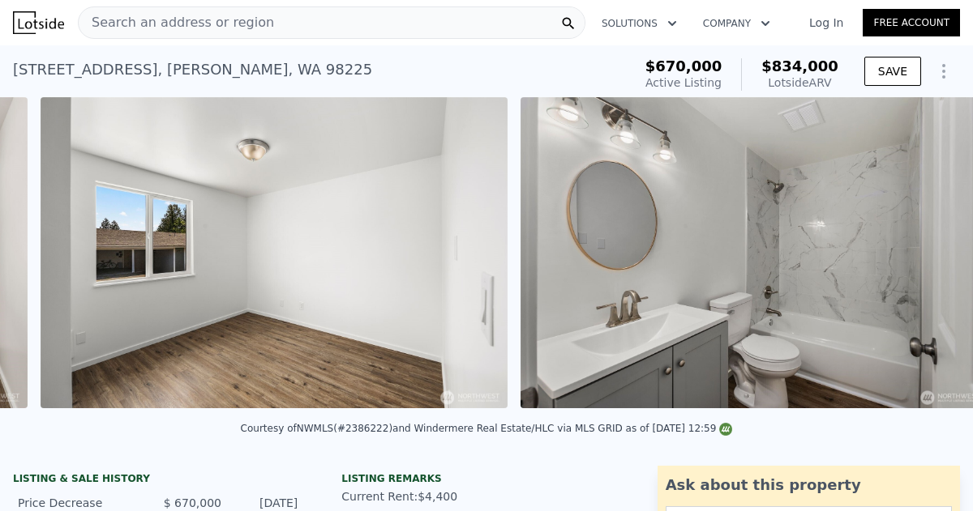
scroll to position [0, 14660]
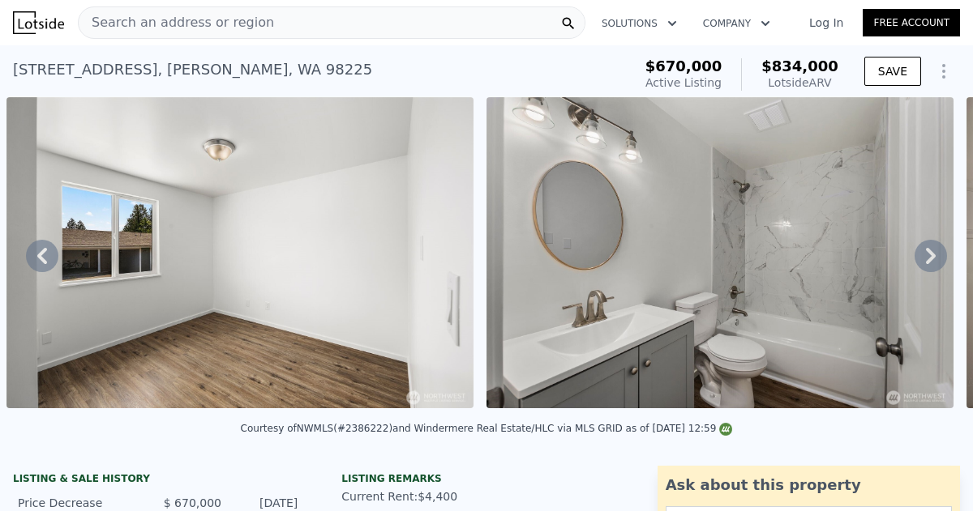
click at [929, 250] on icon at bounding box center [931, 256] width 10 height 16
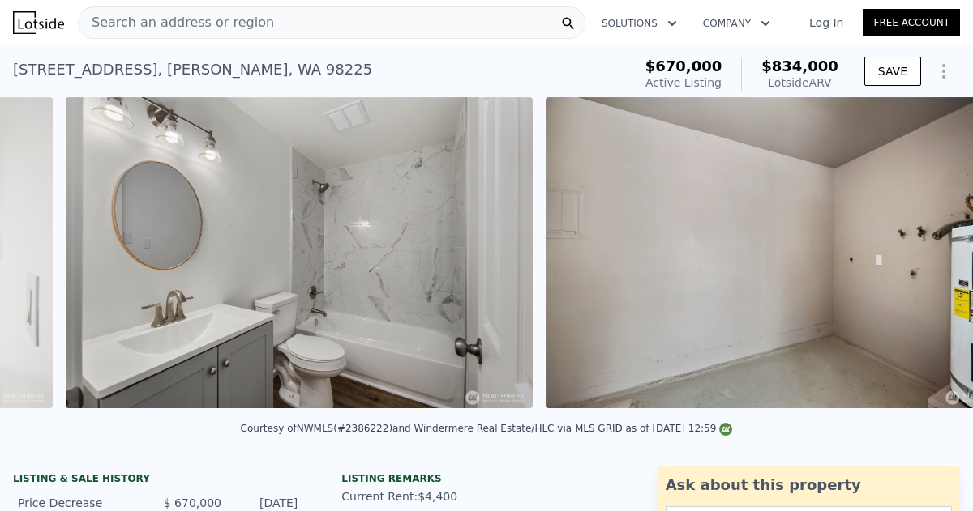
scroll to position [0, 15140]
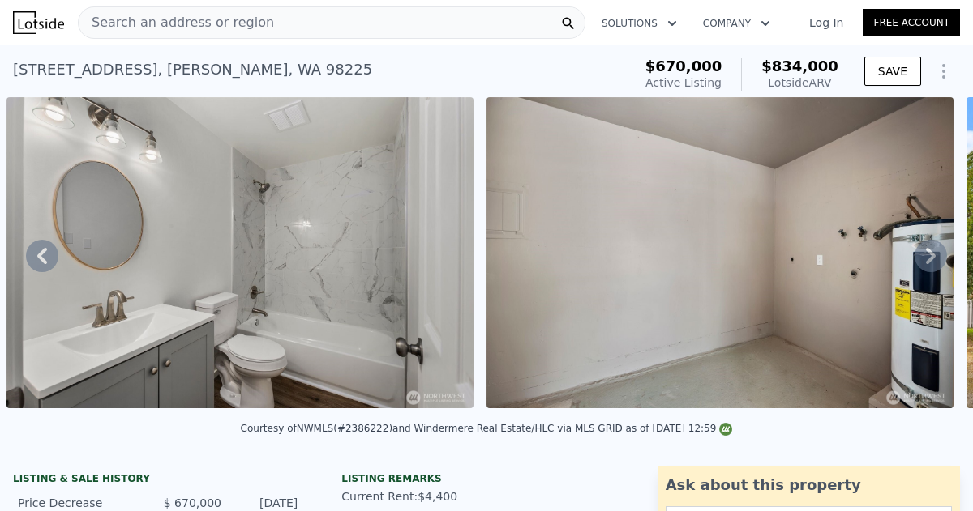
click at [929, 250] on icon at bounding box center [931, 256] width 10 height 16
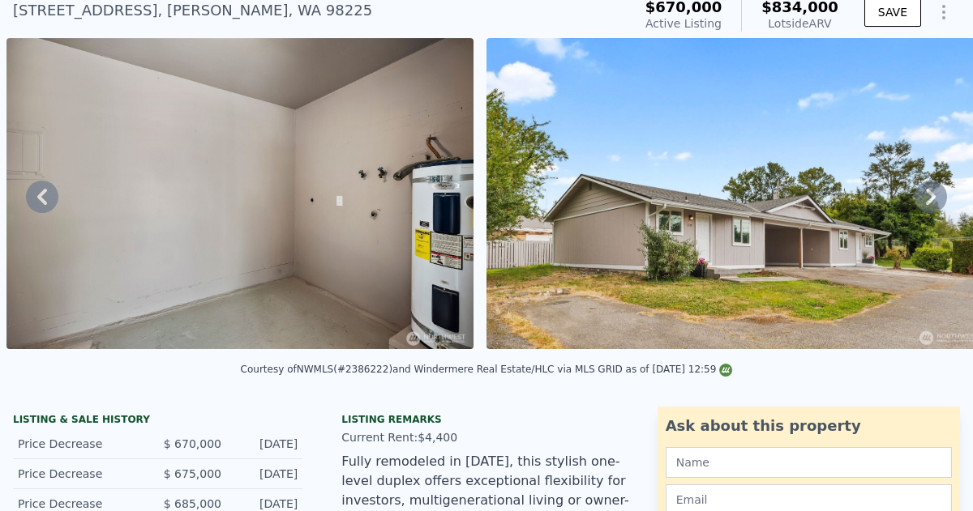
scroll to position [278, 0]
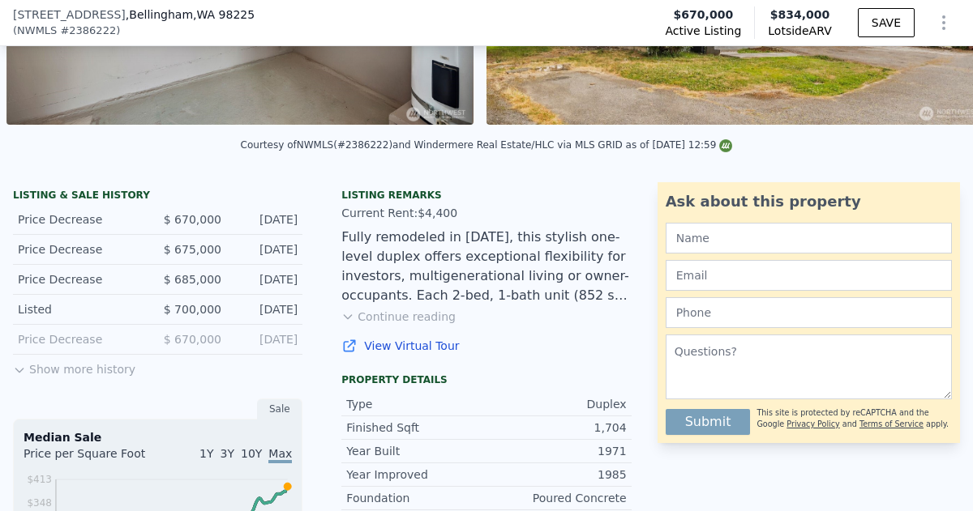
click at [60, 367] on button "Show more history" at bounding box center [74, 366] width 122 height 23
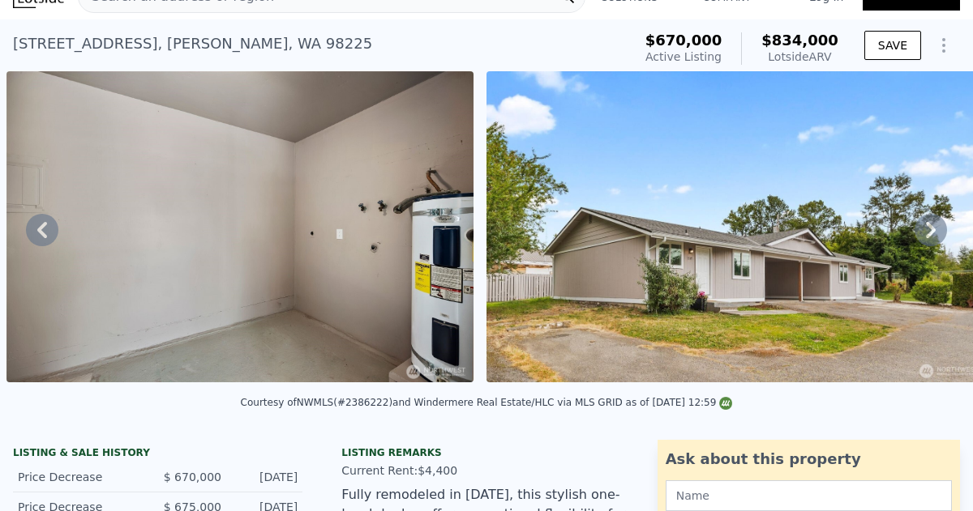
scroll to position [0, 0]
